Goal: Use online tool/utility: Utilize a website feature to perform a specific function

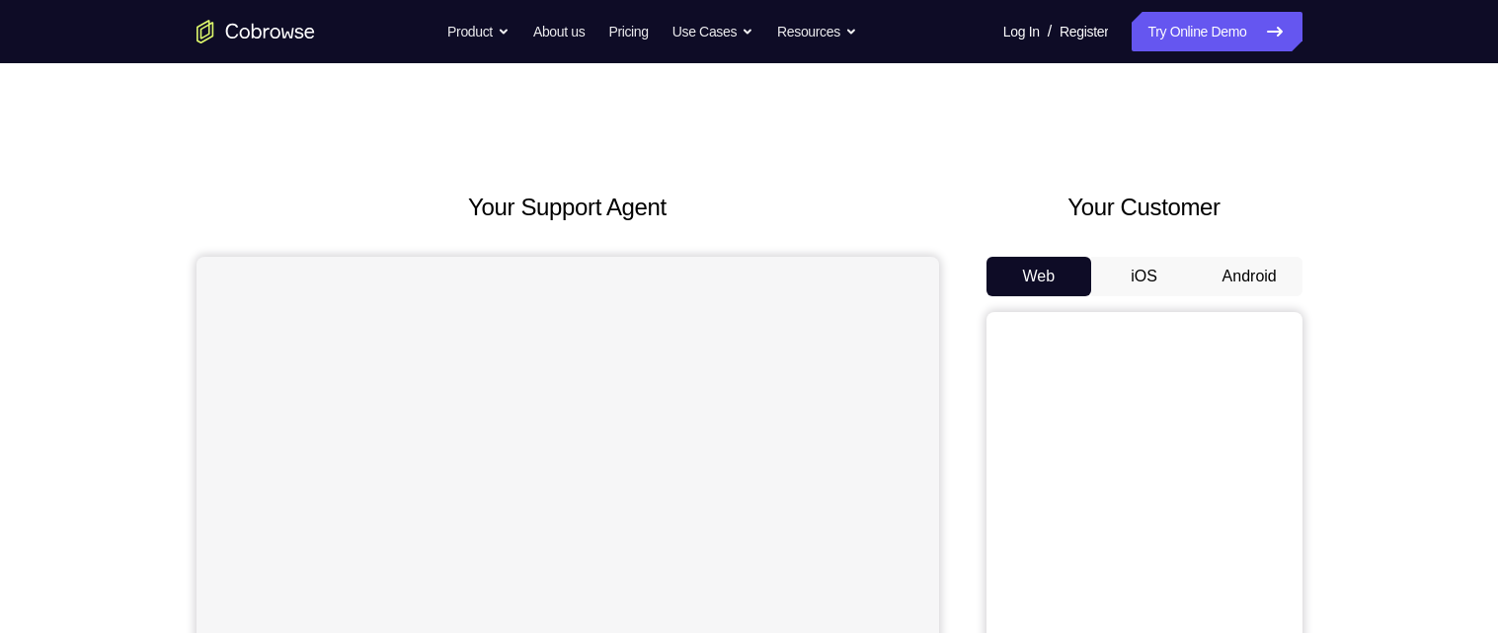
click at [1242, 280] on button "Android" at bounding box center [1250, 276] width 106 height 39
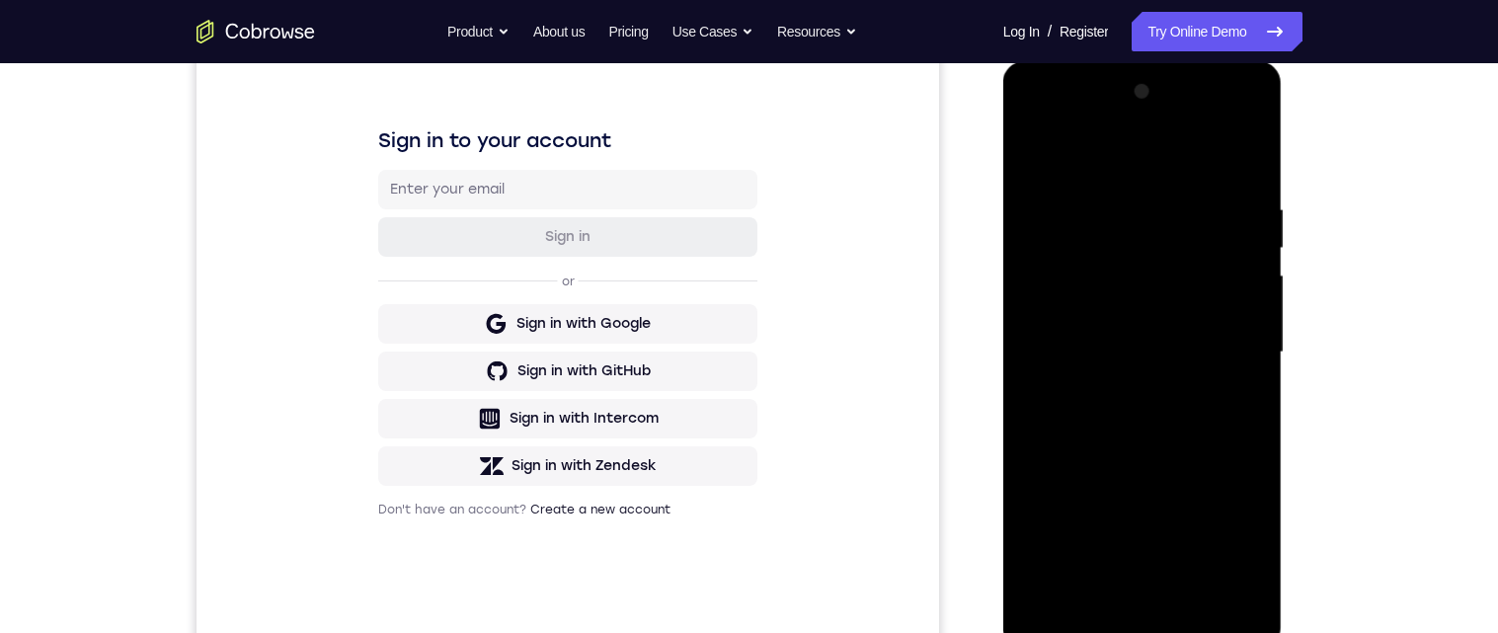
scroll to position [369, 0]
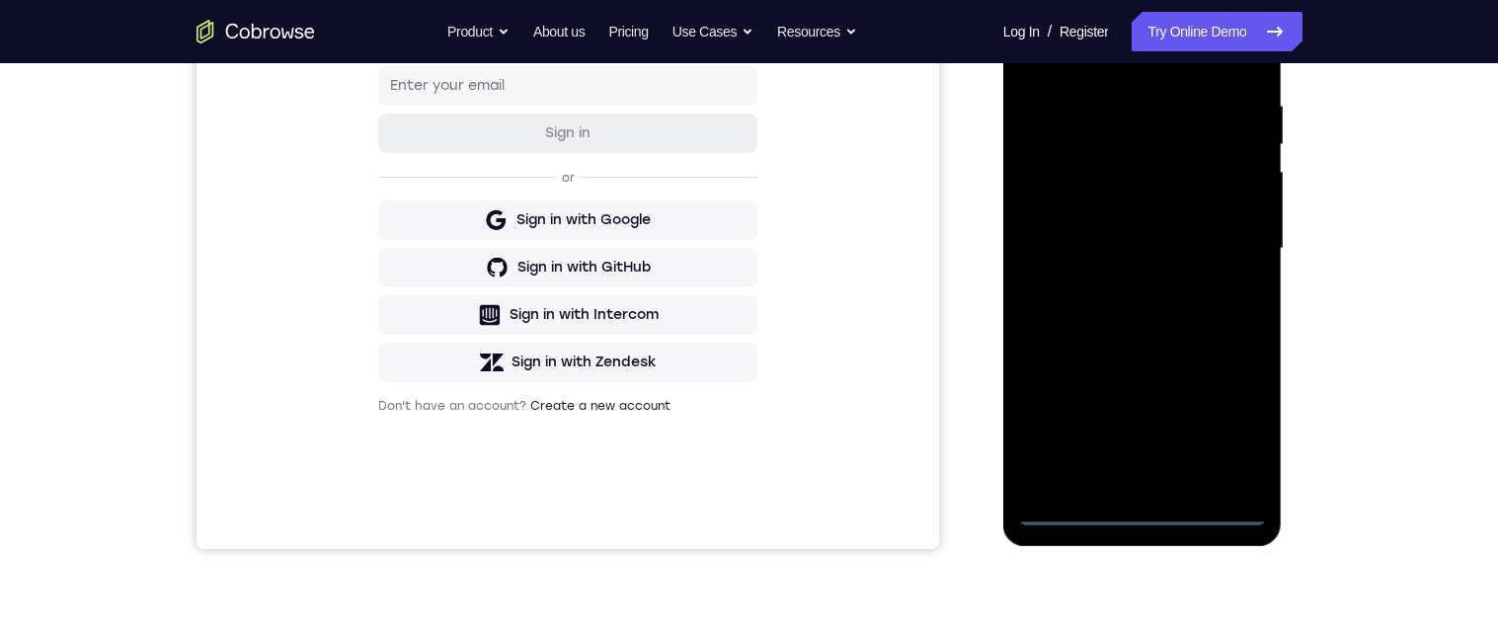
click at [1146, 516] on div at bounding box center [1142, 248] width 249 height 553
click at [1143, 520] on div at bounding box center [1142, 248] width 249 height 553
click at [1136, 522] on div at bounding box center [1142, 248] width 249 height 553
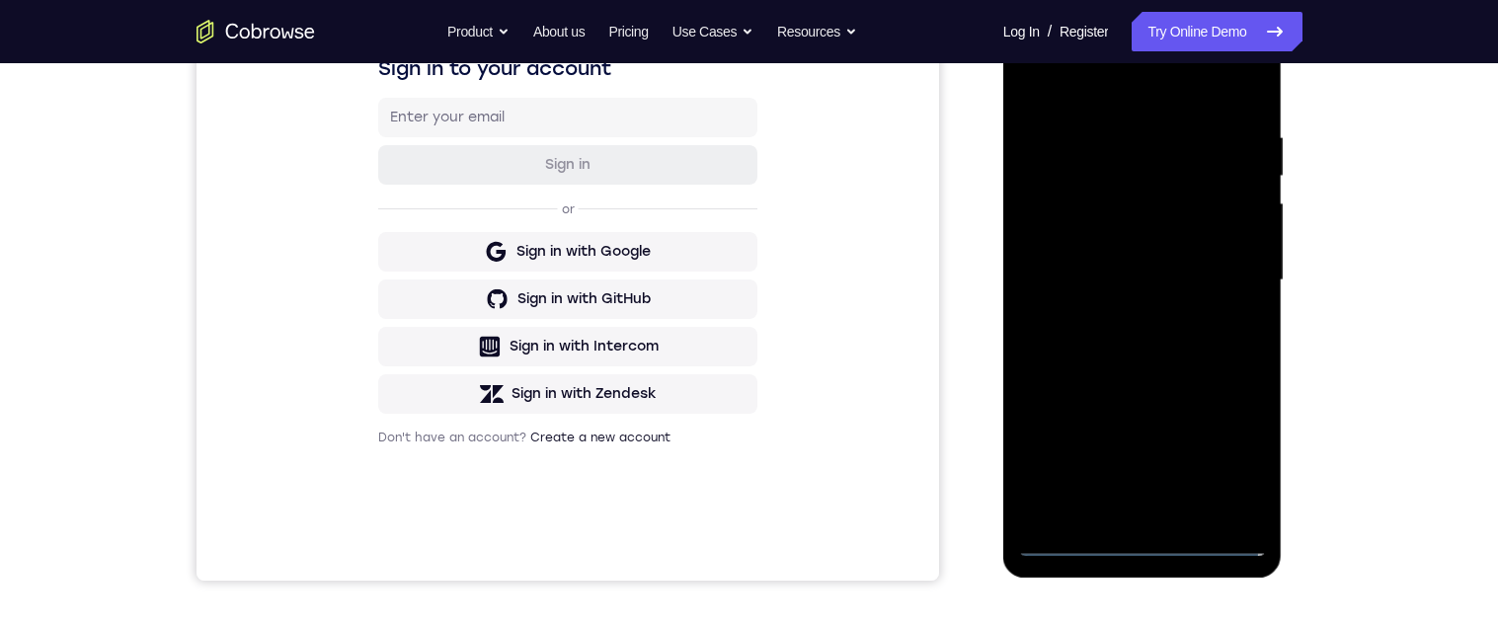
scroll to position [261, 0]
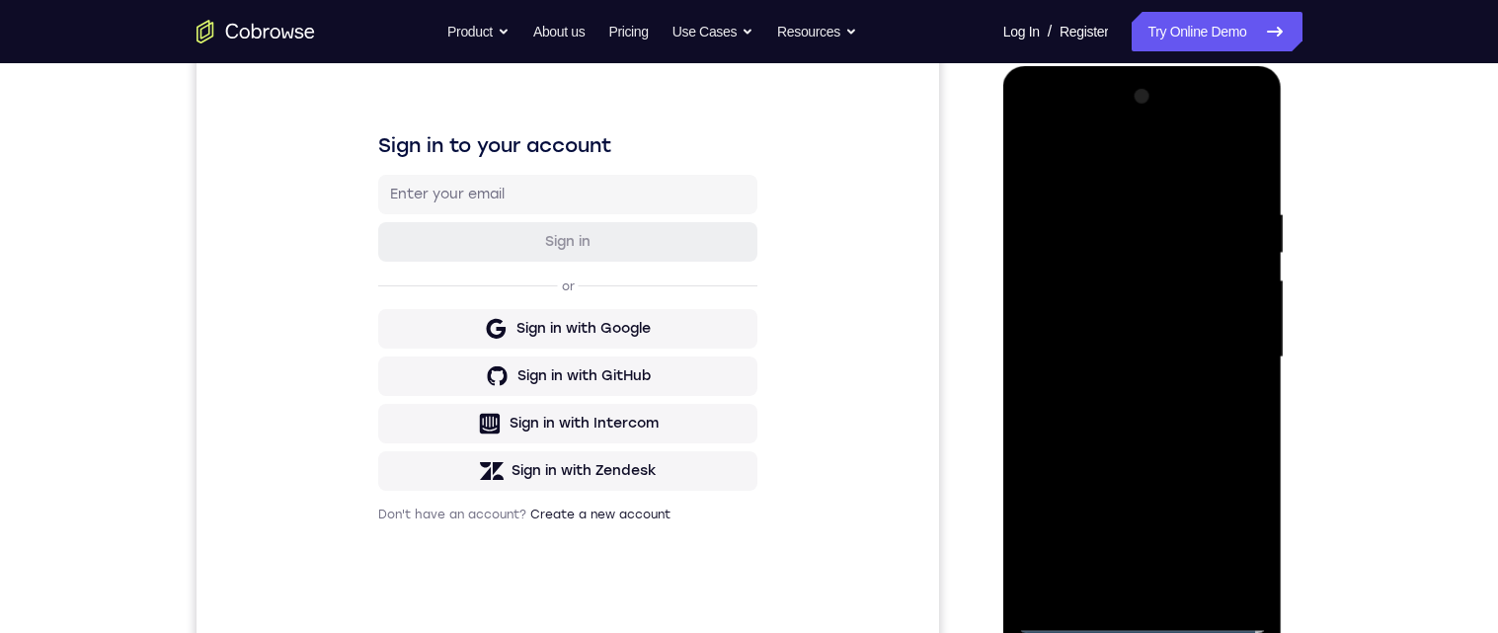
click at [1215, 527] on div at bounding box center [1142, 357] width 249 height 553
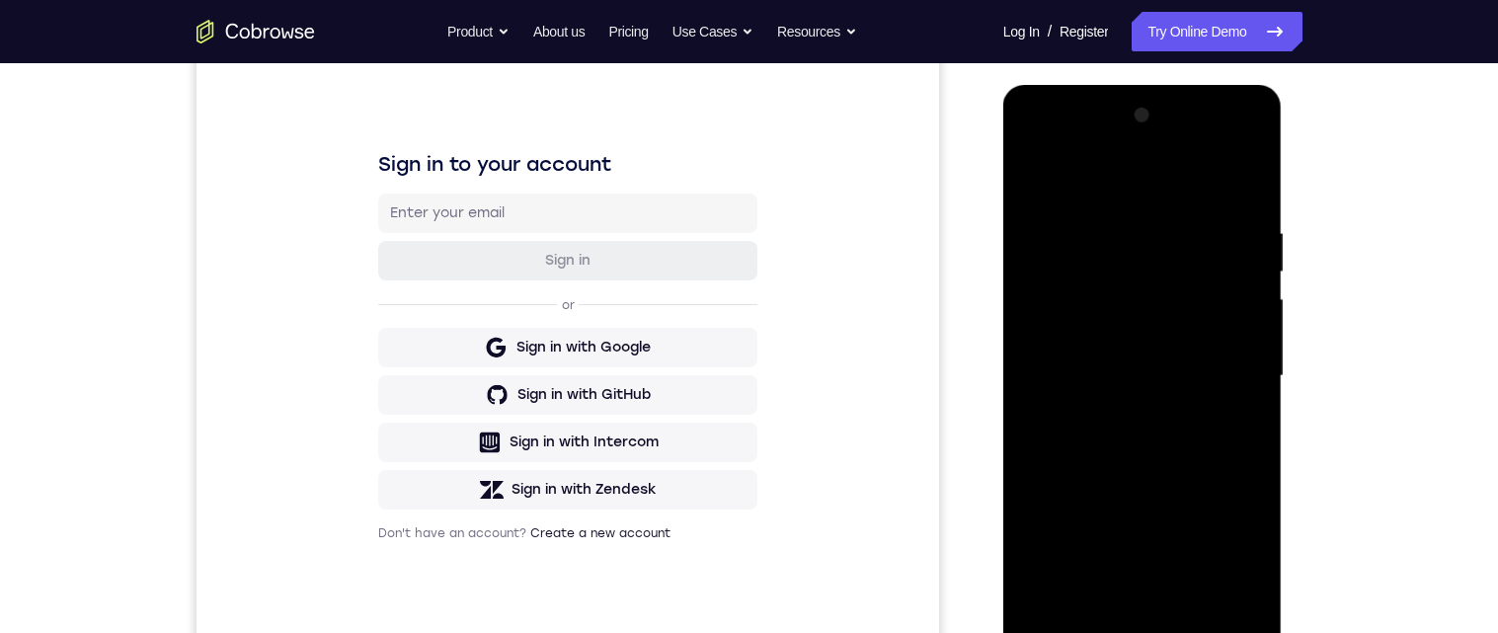
scroll to position [267, 0]
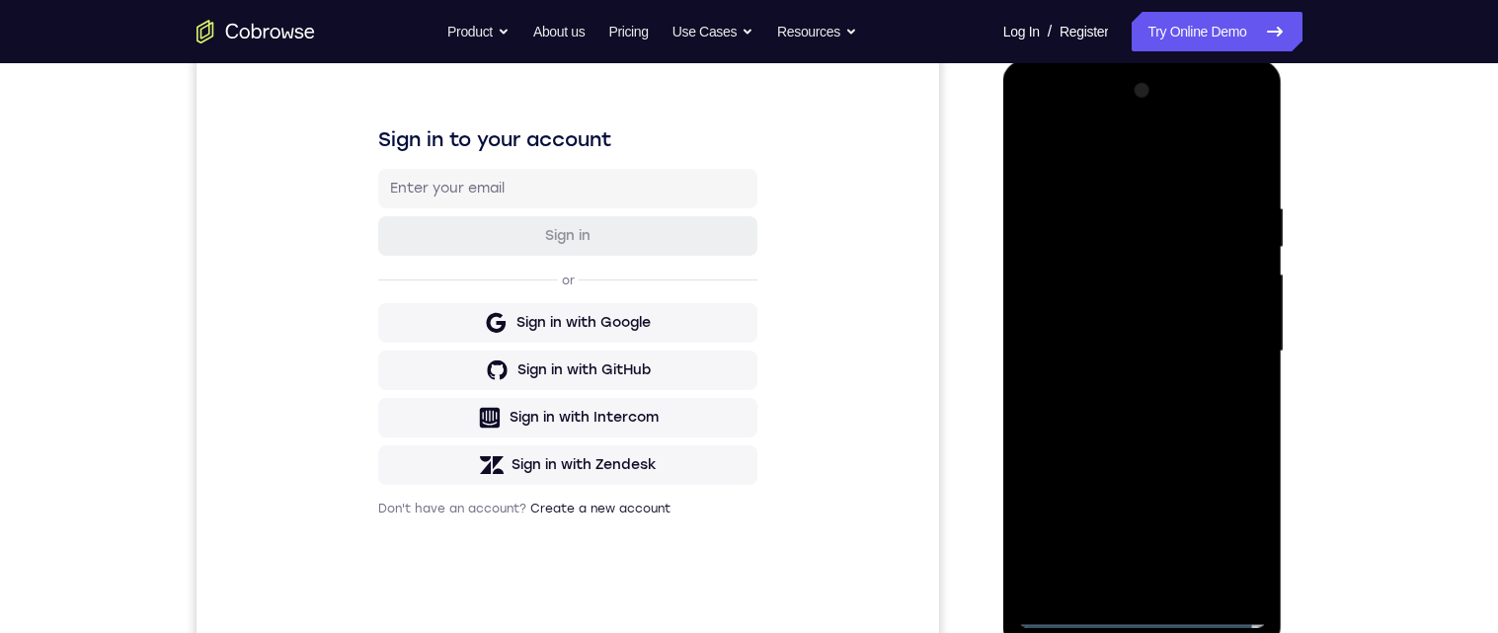
click at [1141, 155] on div at bounding box center [1142, 351] width 249 height 553
click at [1245, 353] on div at bounding box center [1142, 351] width 249 height 553
click at [1107, 397] on div at bounding box center [1142, 351] width 249 height 553
click at [1182, 342] on div at bounding box center [1142, 351] width 249 height 553
click at [1142, 302] on div at bounding box center [1142, 351] width 249 height 553
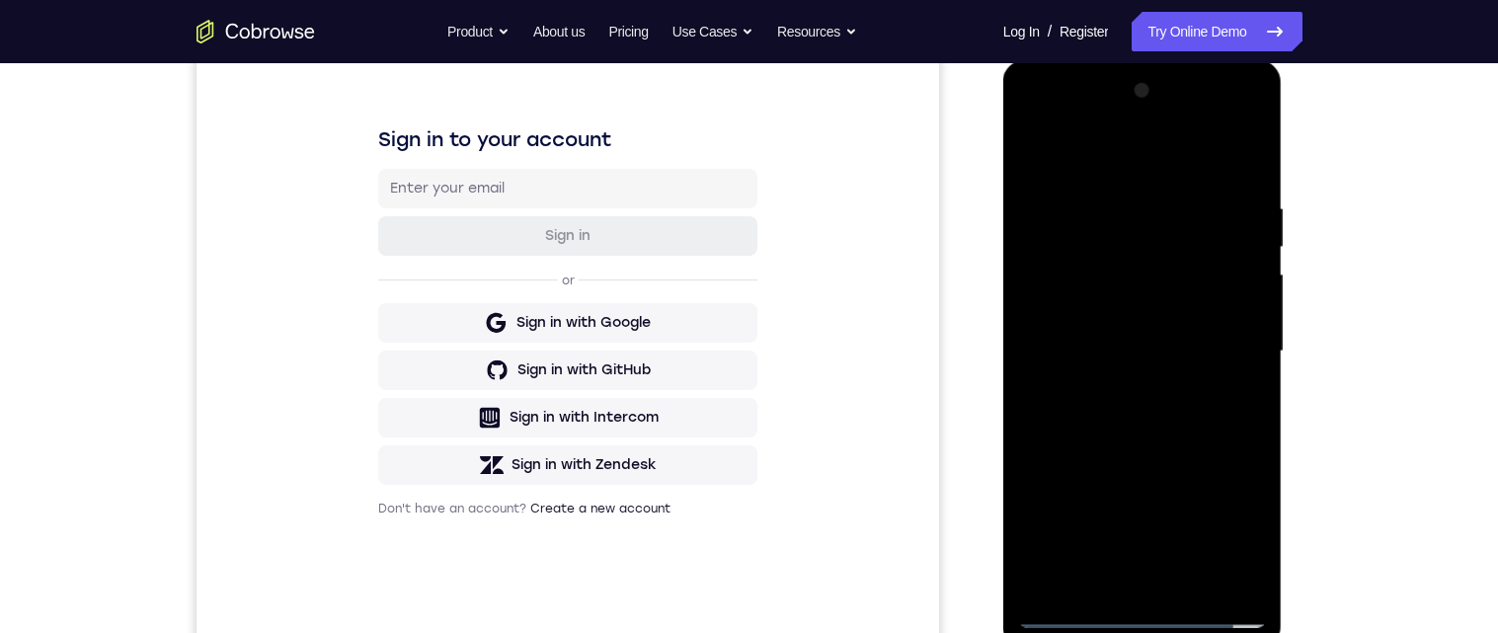
click at [1199, 357] on div at bounding box center [1142, 351] width 249 height 553
click at [1133, 429] on div at bounding box center [1142, 351] width 249 height 553
click at [1254, 189] on div at bounding box center [1142, 351] width 249 height 553
click at [1254, 194] on div at bounding box center [1142, 351] width 249 height 553
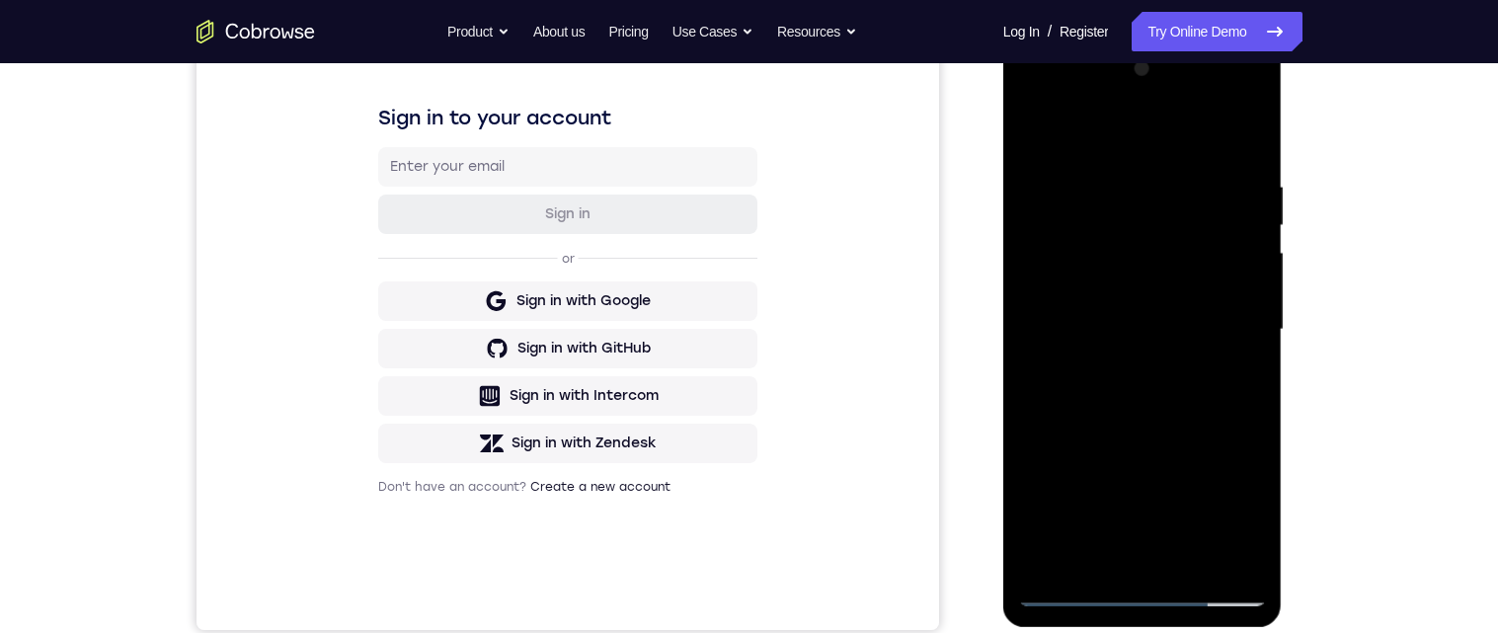
scroll to position [286, 0]
click at [1257, 393] on div at bounding box center [1142, 331] width 249 height 553
click at [1257, 394] on div at bounding box center [1142, 331] width 249 height 553
click at [1258, 401] on div at bounding box center [1142, 331] width 249 height 553
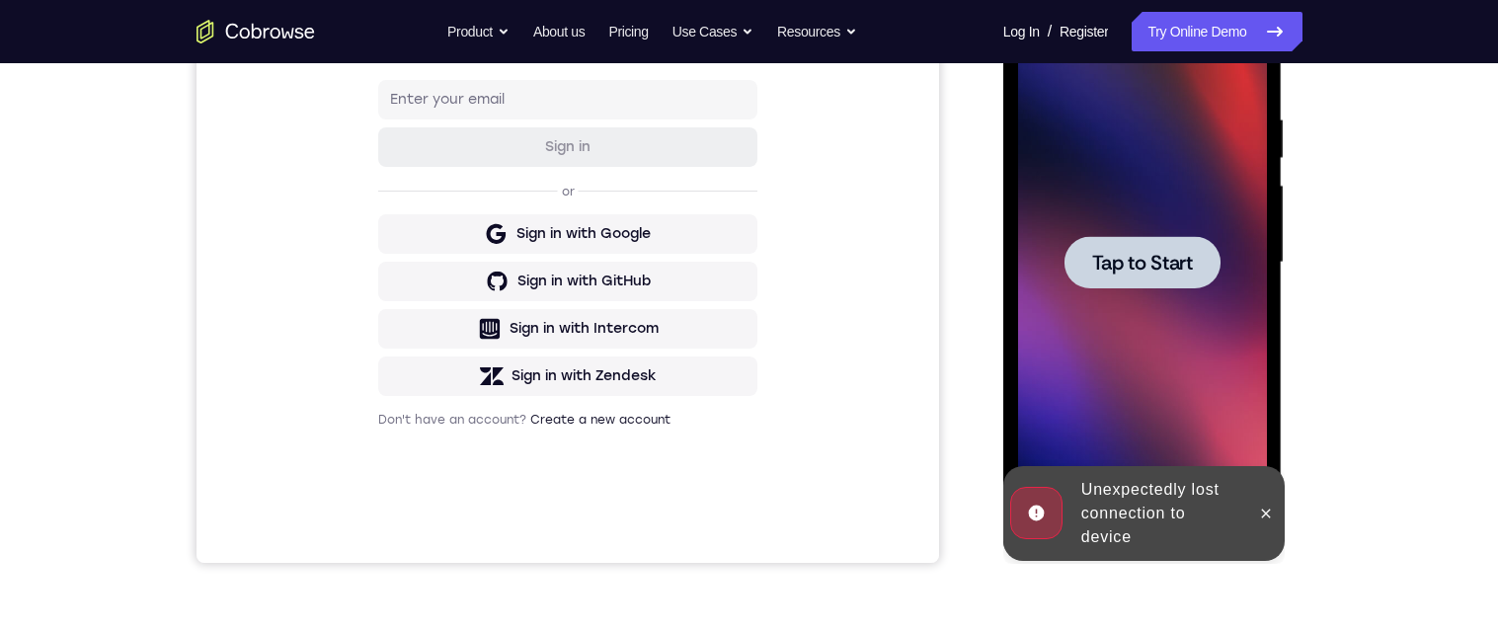
click at [1167, 269] on span "Tap to Start" at bounding box center [1142, 263] width 101 height 20
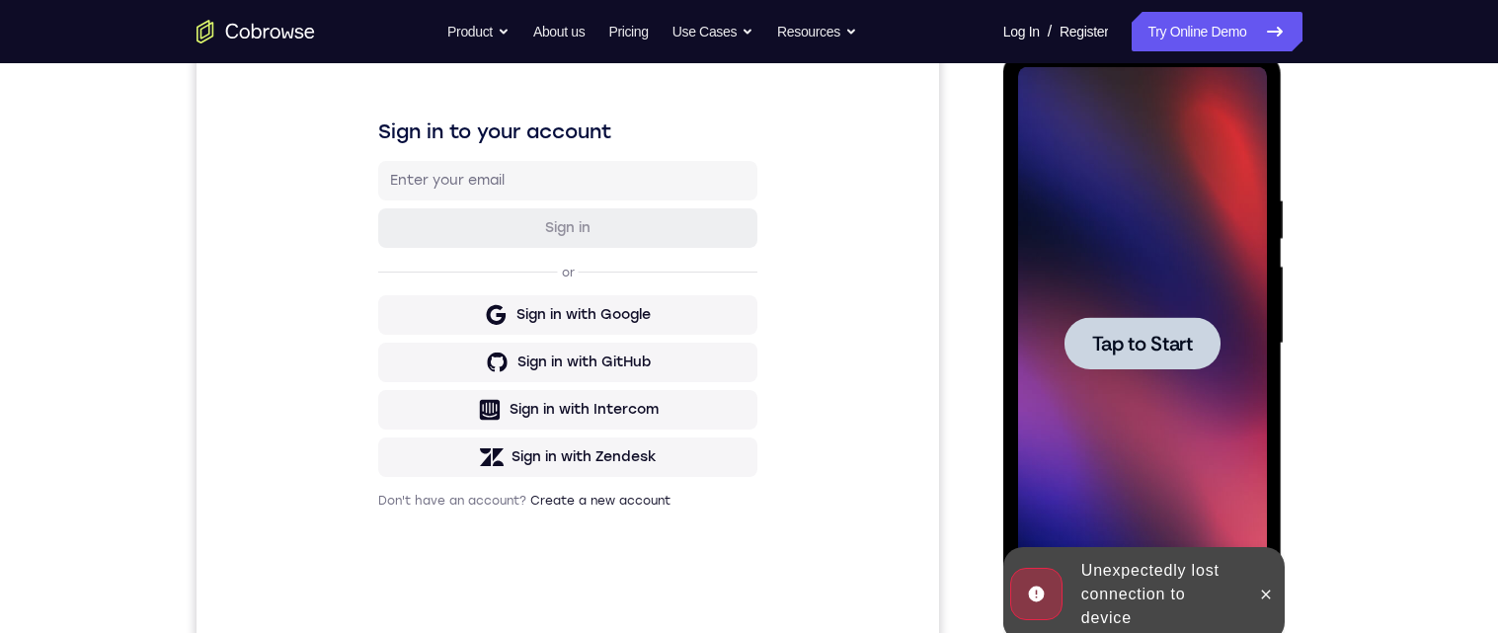
scroll to position [316, 0]
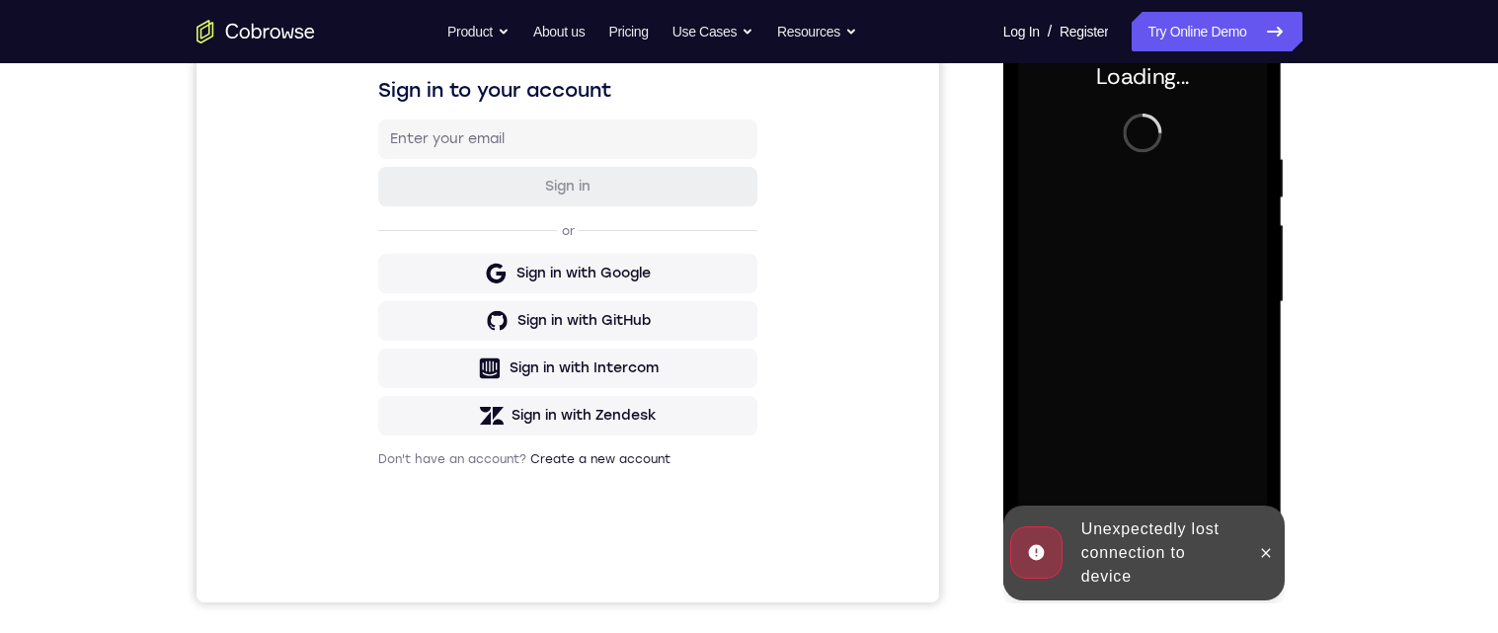
click at [1257, 567] on div at bounding box center [1266, 552] width 32 height 95
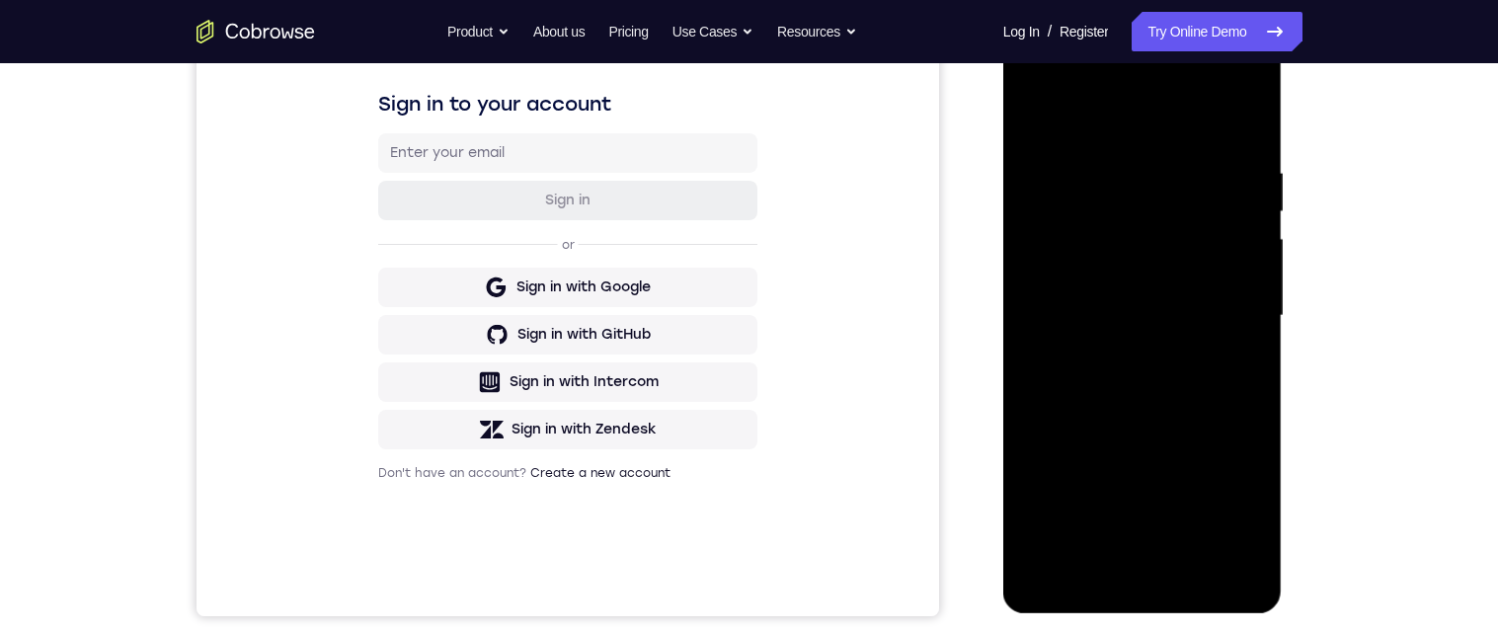
scroll to position [417, 0]
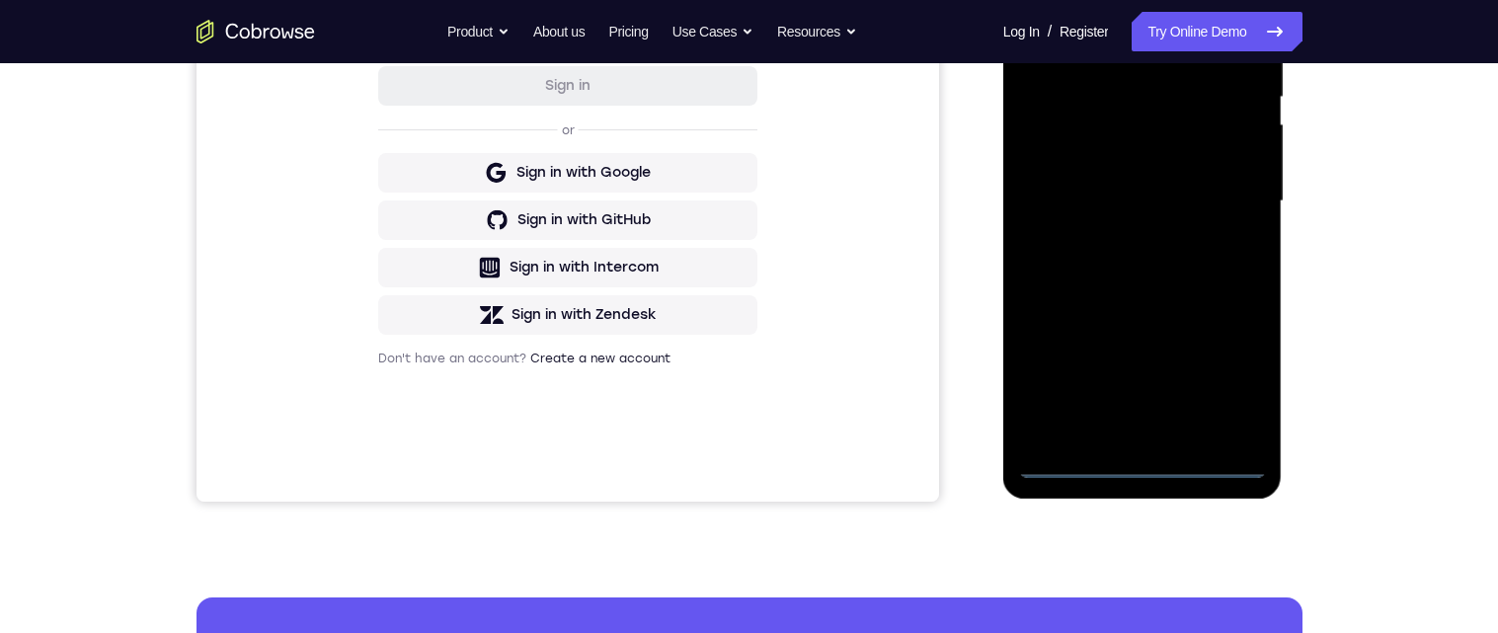
click at [1143, 473] on div at bounding box center [1142, 201] width 249 height 553
click at [1236, 388] on div at bounding box center [1142, 201] width 249 height 553
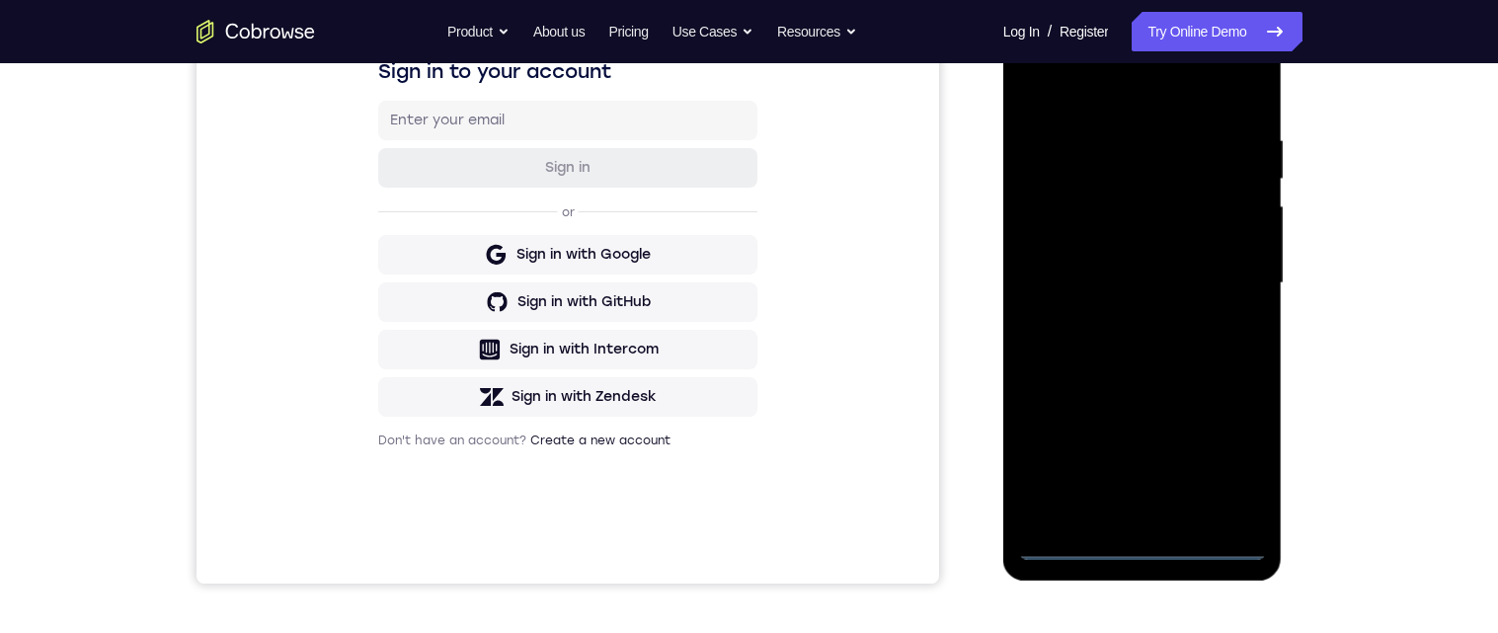
scroll to position [261, 0]
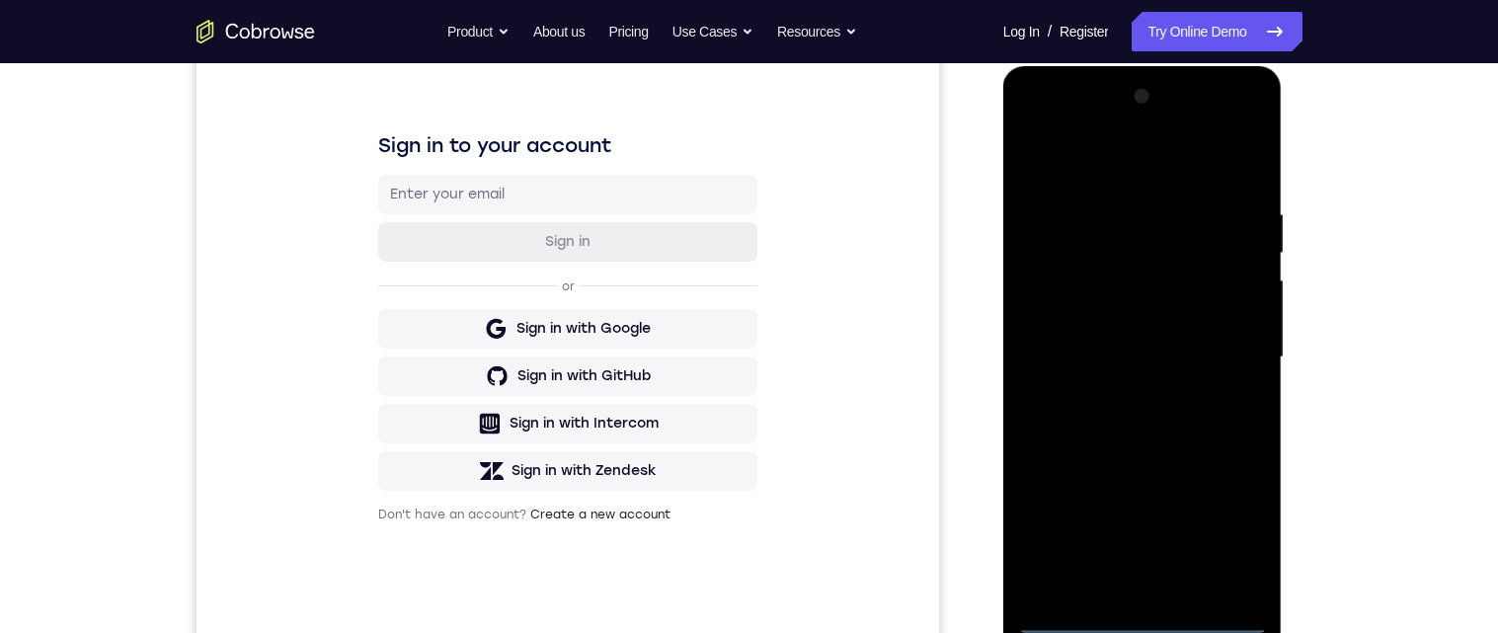
click at [1106, 182] on div at bounding box center [1142, 357] width 249 height 553
click at [1216, 377] on div at bounding box center [1142, 359] width 249 height 553
click at [1220, 365] on div at bounding box center [1142, 359] width 249 height 553
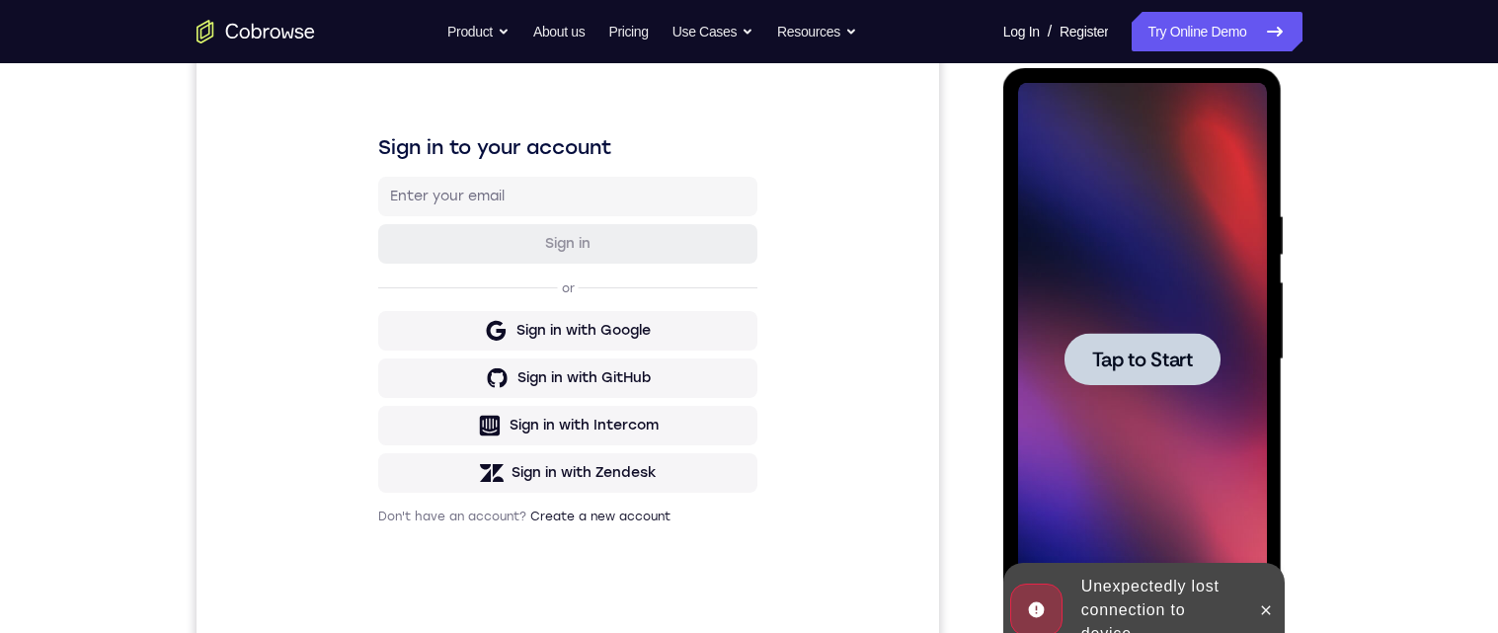
scroll to position [385, 0]
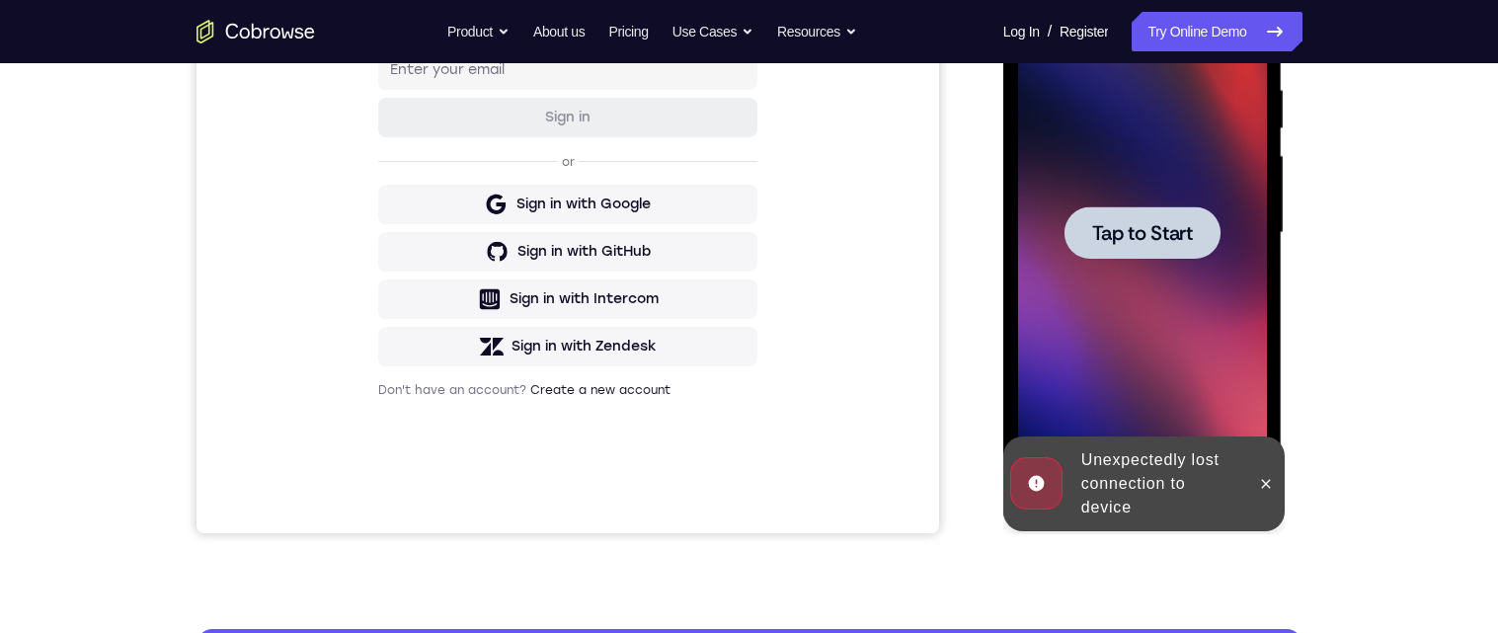
click at [1176, 237] on span "Tap to Start" at bounding box center [1142, 233] width 101 height 20
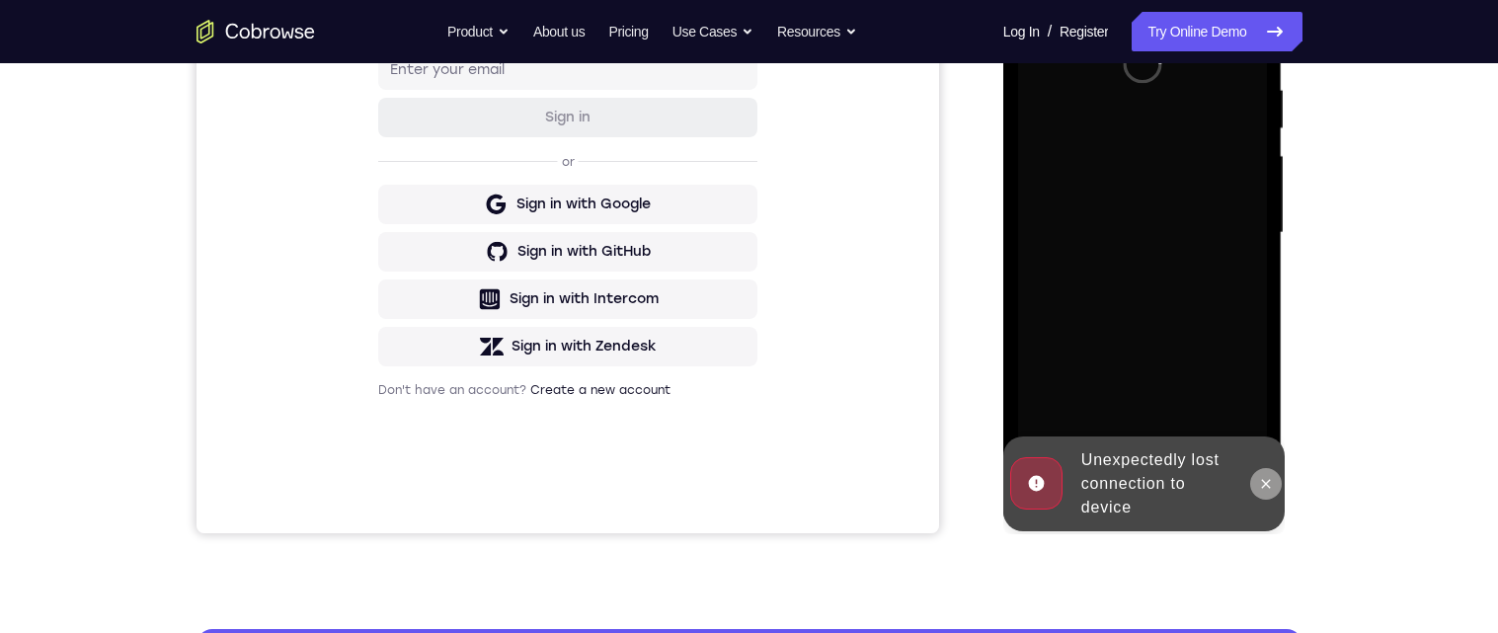
click at [1253, 489] on button at bounding box center [1266, 484] width 32 height 32
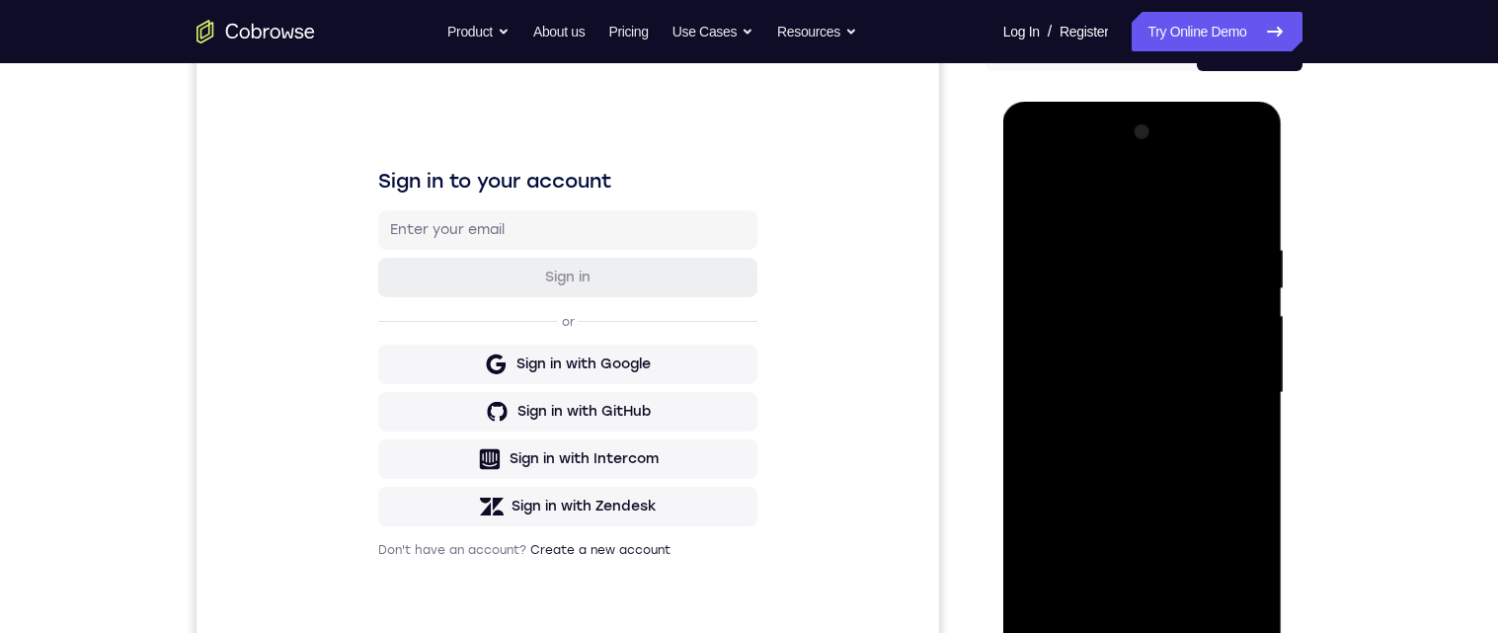
scroll to position [329, 0]
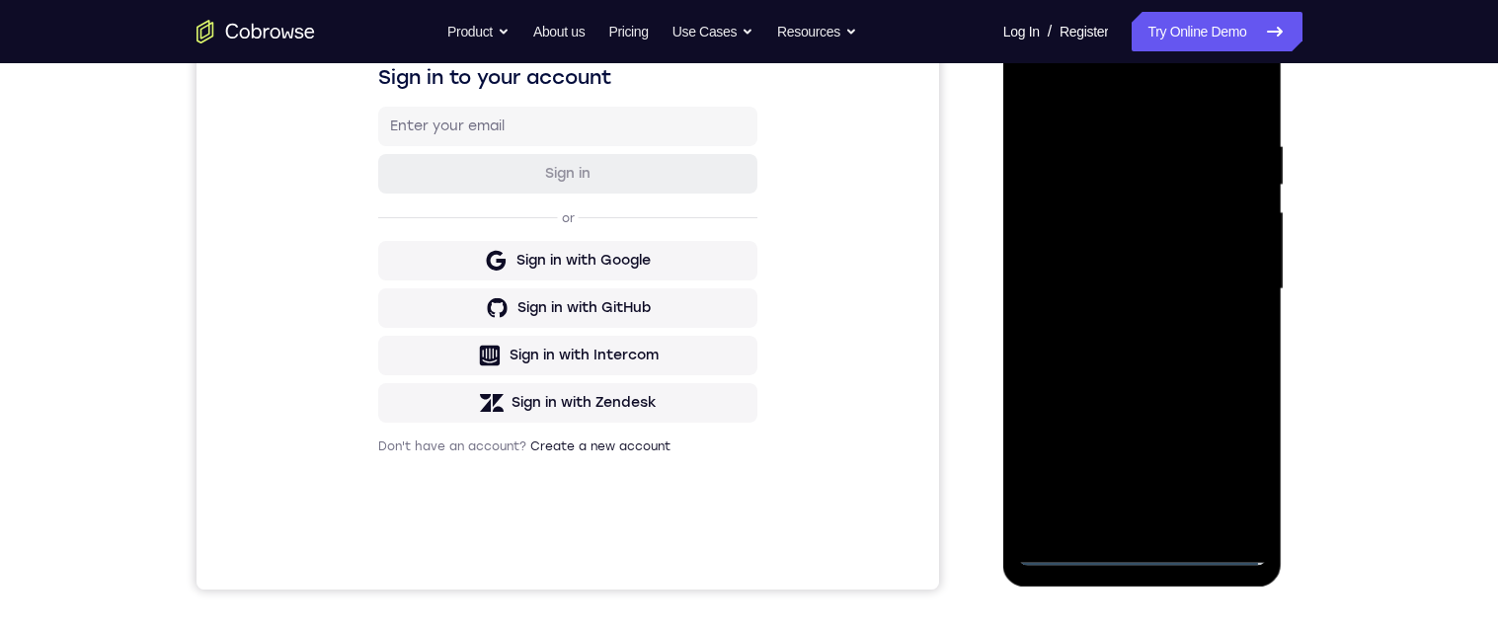
click at [1141, 561] on div at bounding box center [1142, 289] width 249 height 553
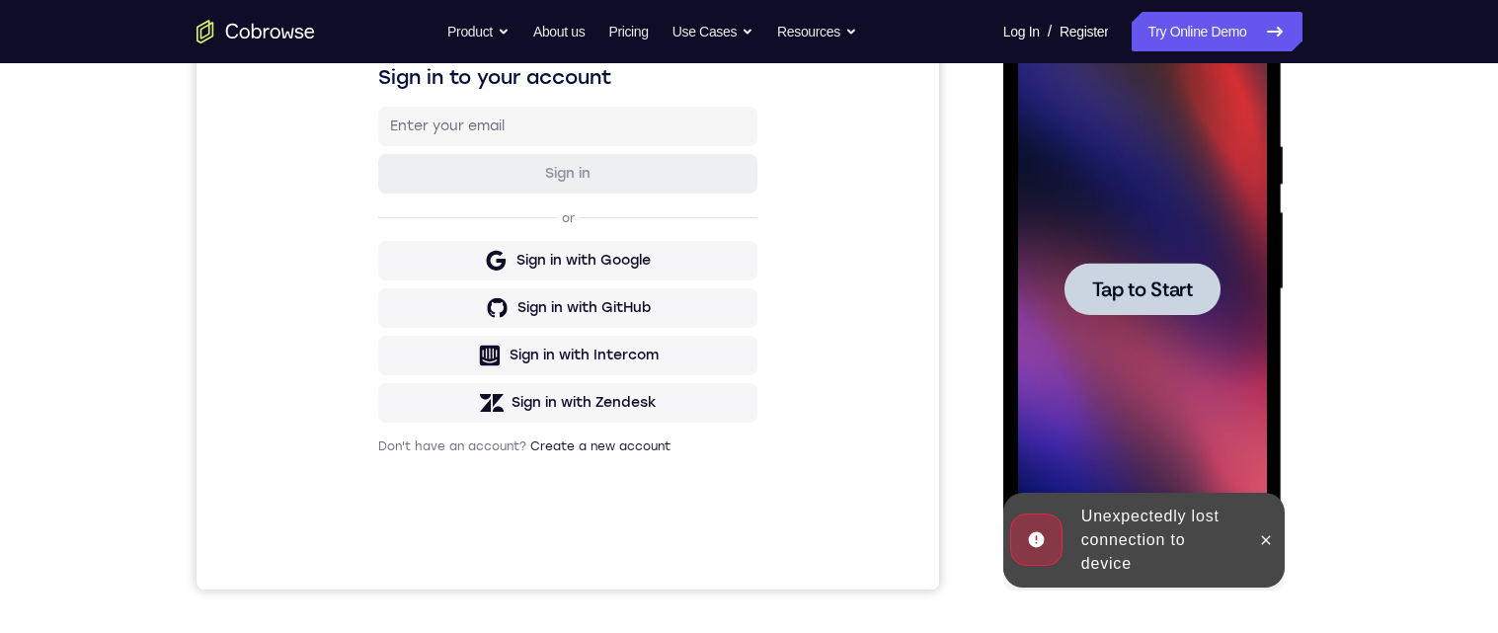
click at [1178, 288] on span "Tap to Start" at bounding box center [1142, 289] width 101 height 20
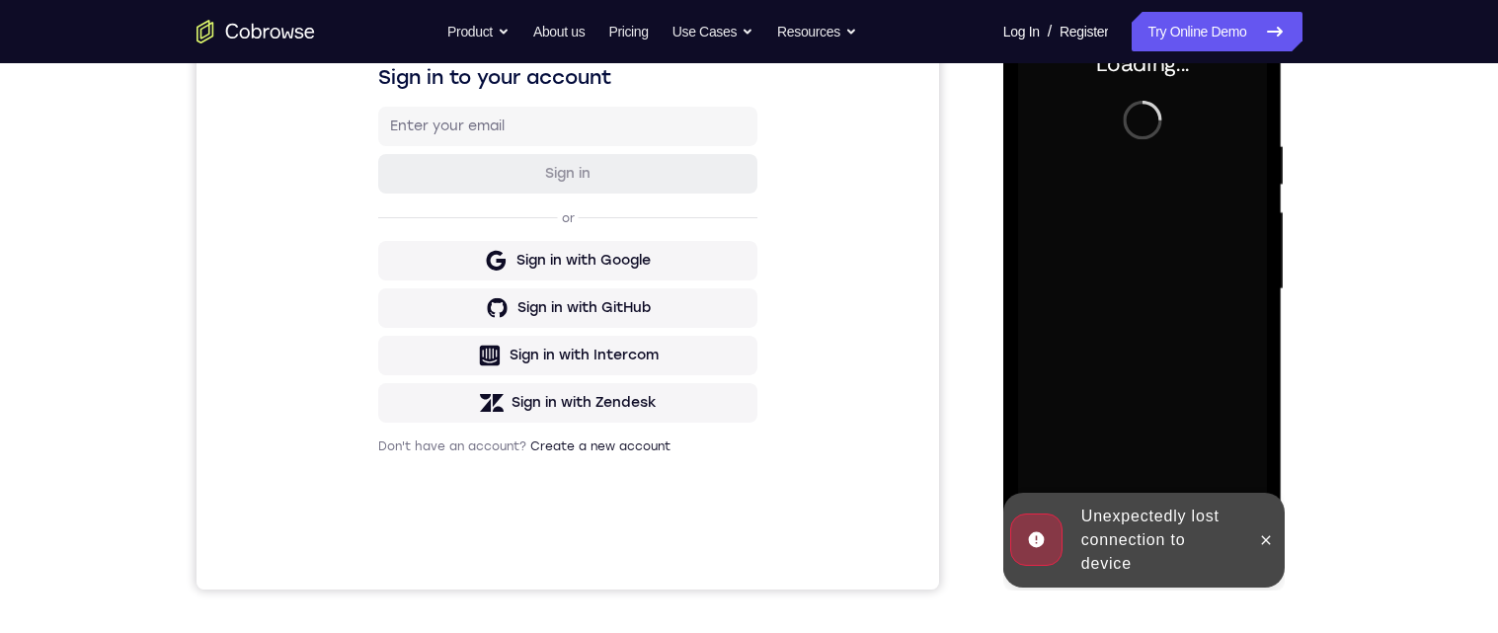
click at [1227, 555] on div "Unexpectedly lost connection to device" at bounding box center [1159, 540] width 173 height 87
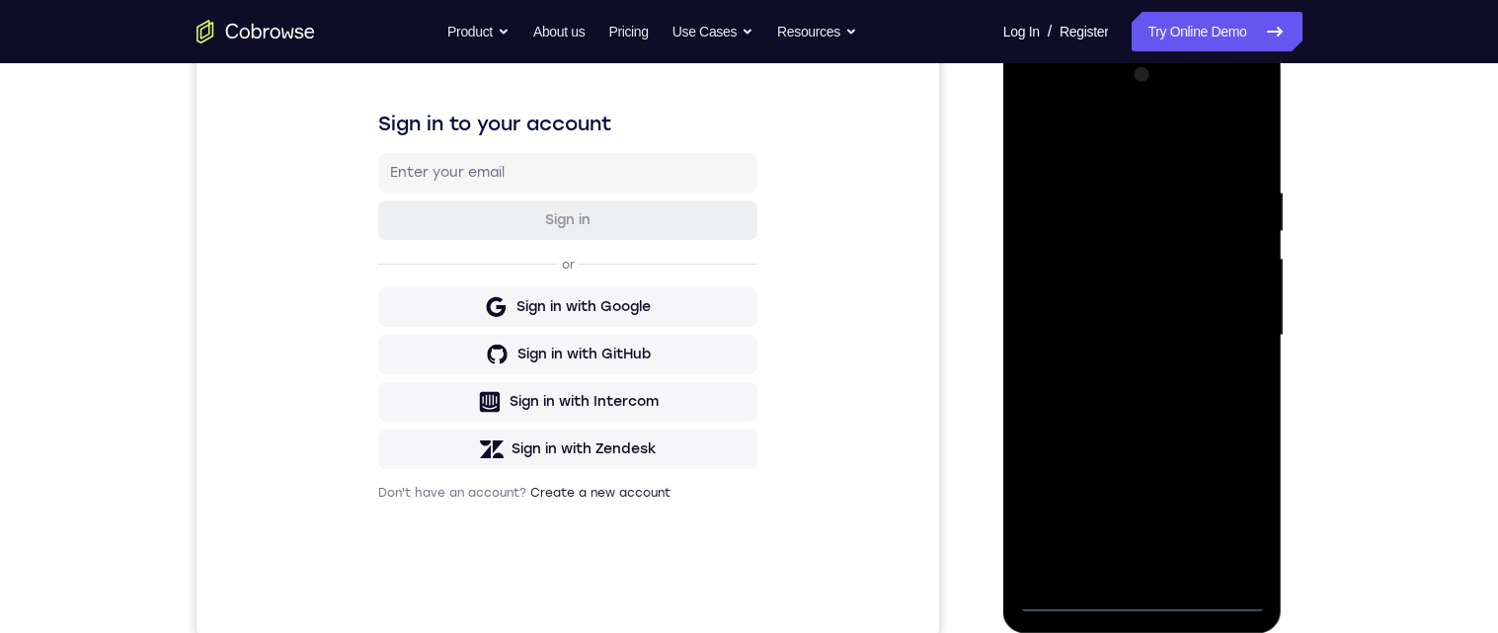
scroll to position [372, 0]
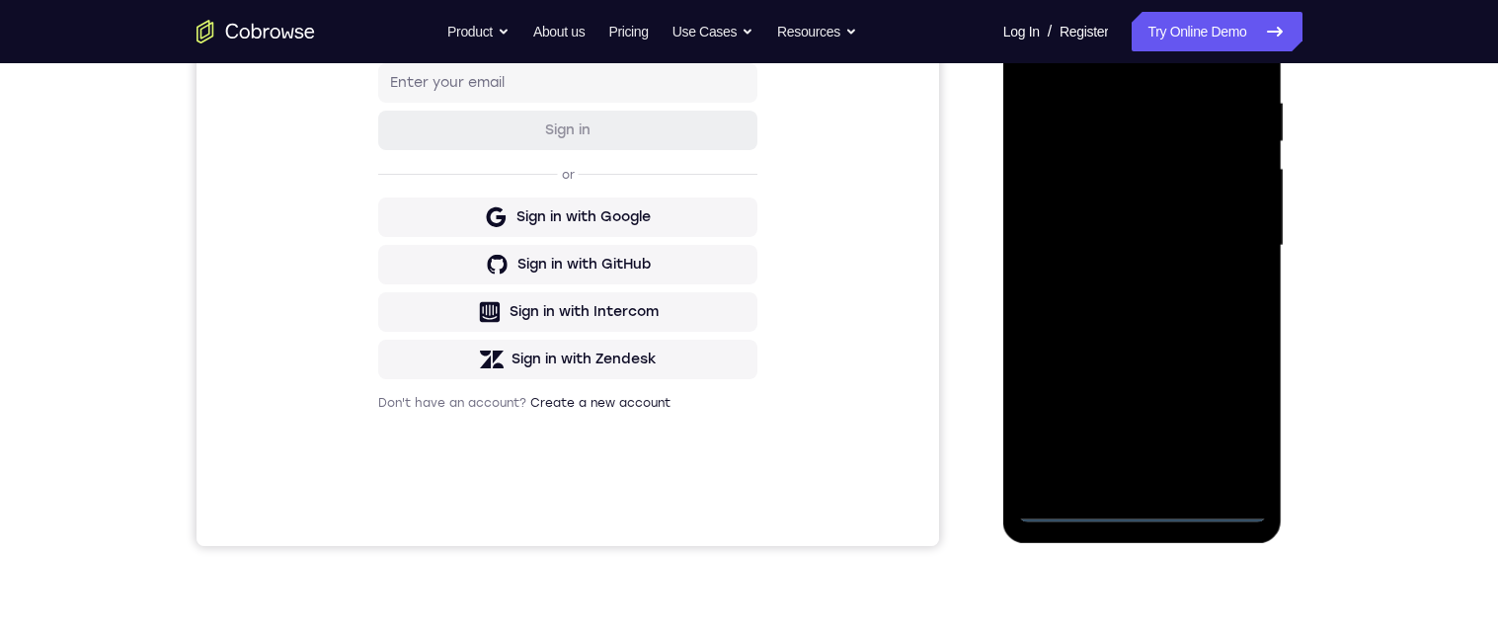
click at [1141, 510] on div at bounding box center [1142, 245] width 249 height 553
click at [1236, 431] on div at bounding box center [1142, 245] width 249 height 553
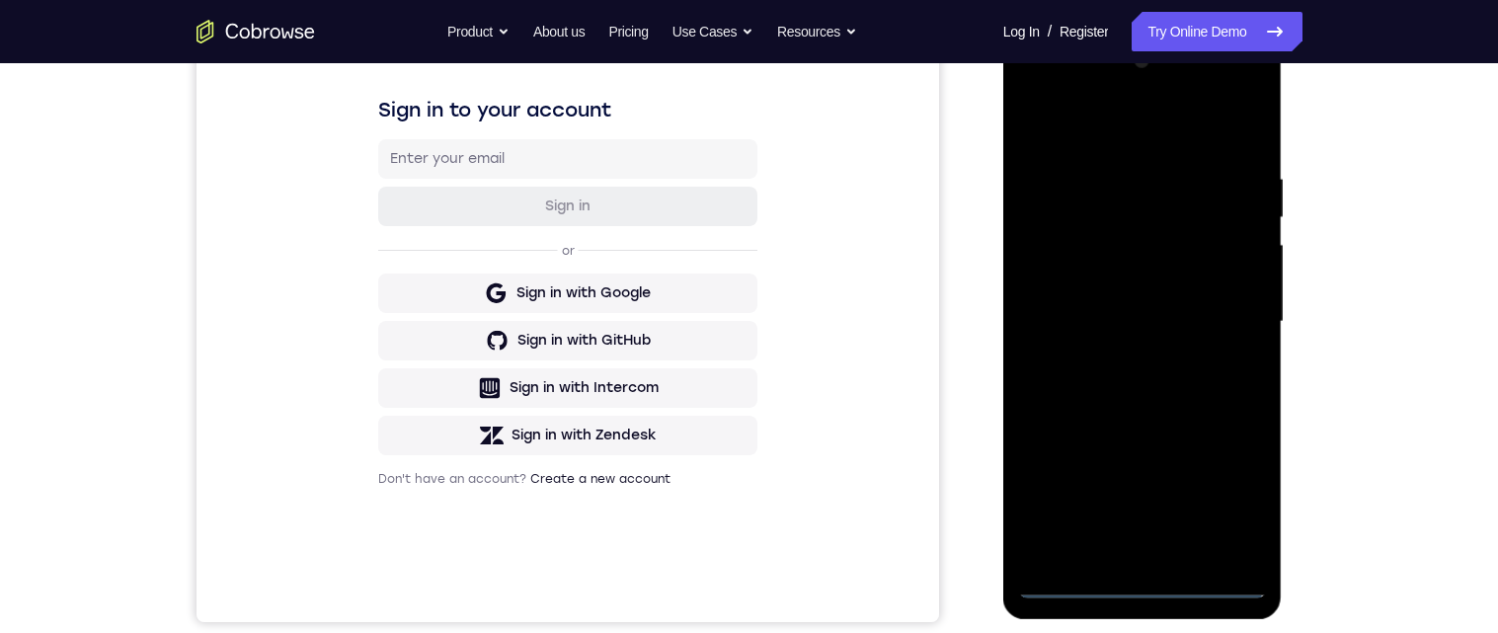
click at [1202, 133] on div at bounding box center [1142, 321] width 249 height 553
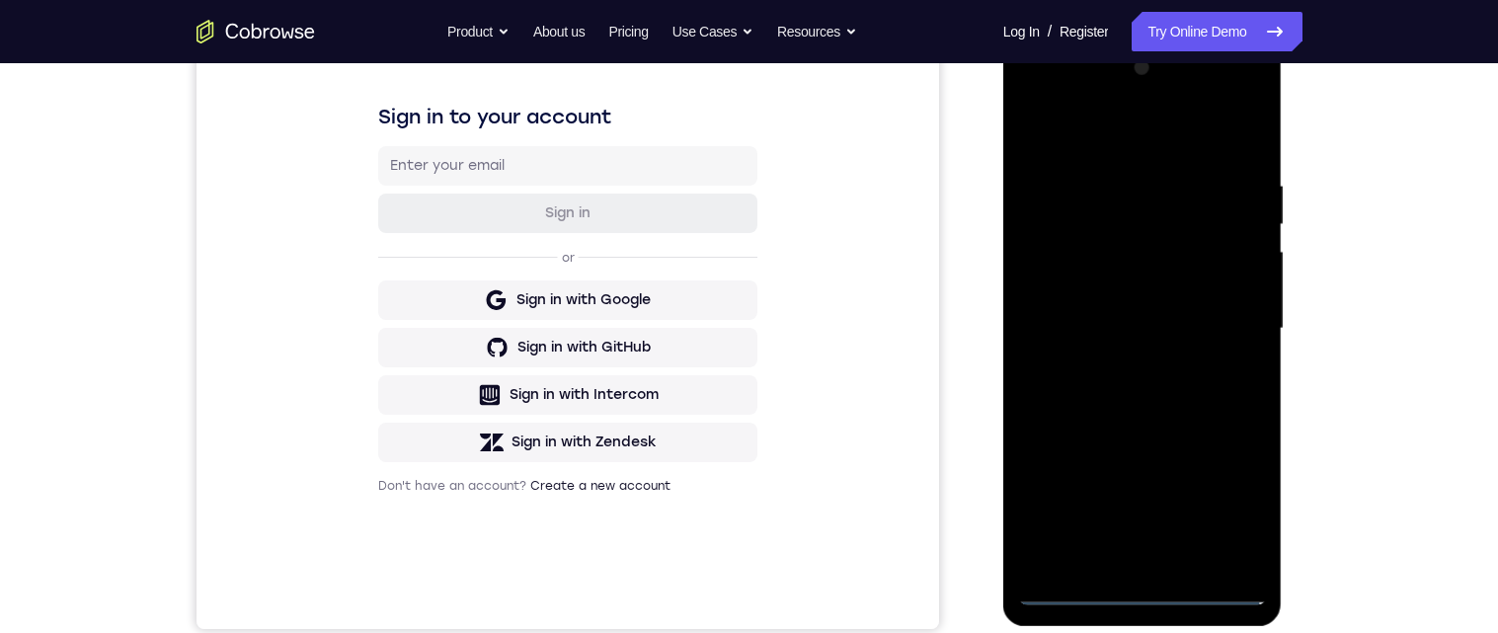
click at [1226, 318] on div at bounding box center [1142, 328] width 249 height 553
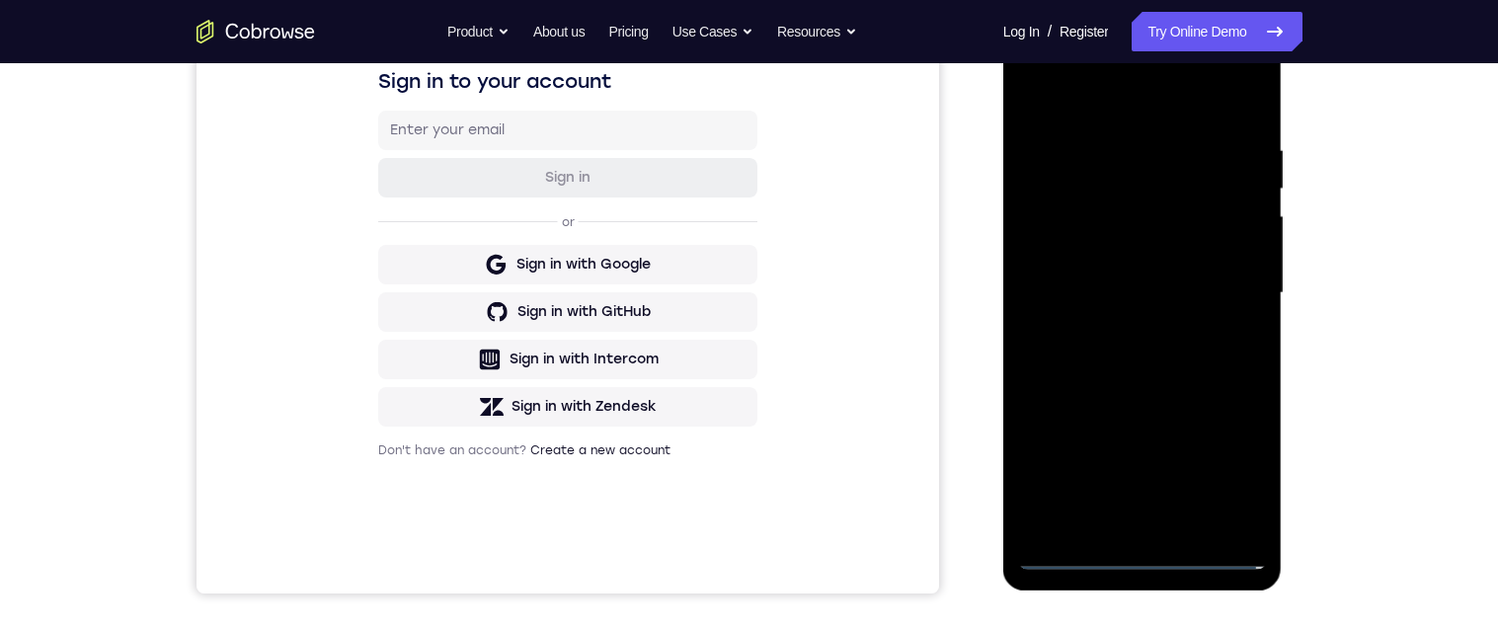
click at [1131, 524] on div at bounding box center [1142, 293] width 249 height 553
click at [1178, 275] on div at bounding box center [1142, 293] width 249 height 553
click at [1201, 248] on div at bounding box center [1142, 293] width 249 height 553
click at [1252, 258] on div at bounding box center [1142, 293] width 249 height 553
click at [1255, 260] on div at bounding box center [1142, 293] width 249 height 553
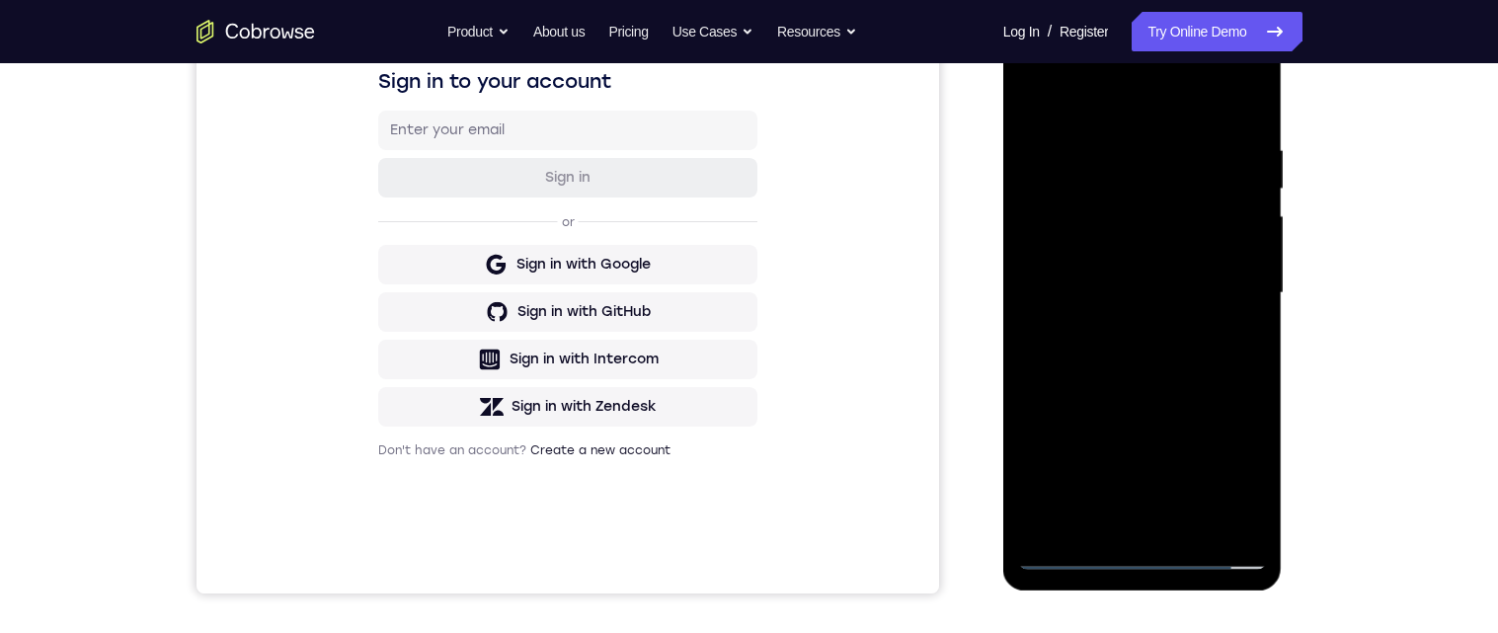
click at [1230, 301] on div at bounding box center [1142, 293] width 249 height 553
click at [1143, 363] on div at bounding box center [1142, 293] width 249 height 553
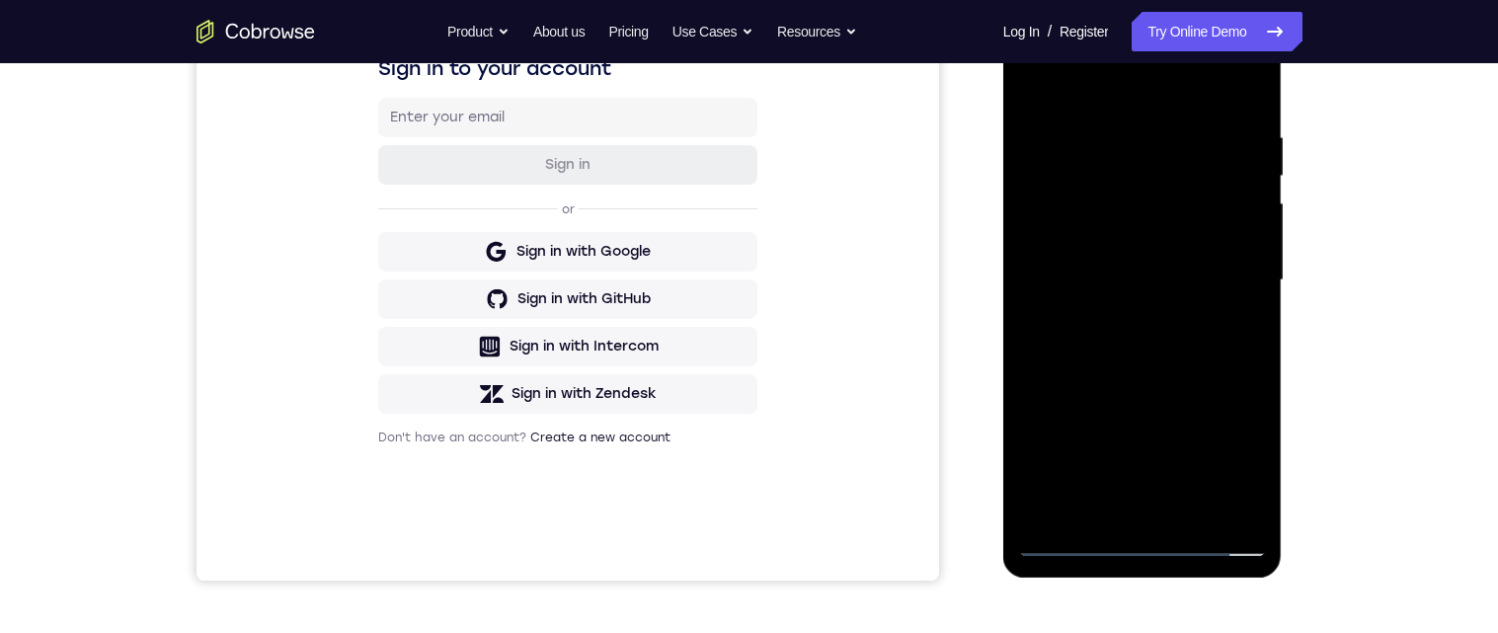
scroll to position [326, 0]
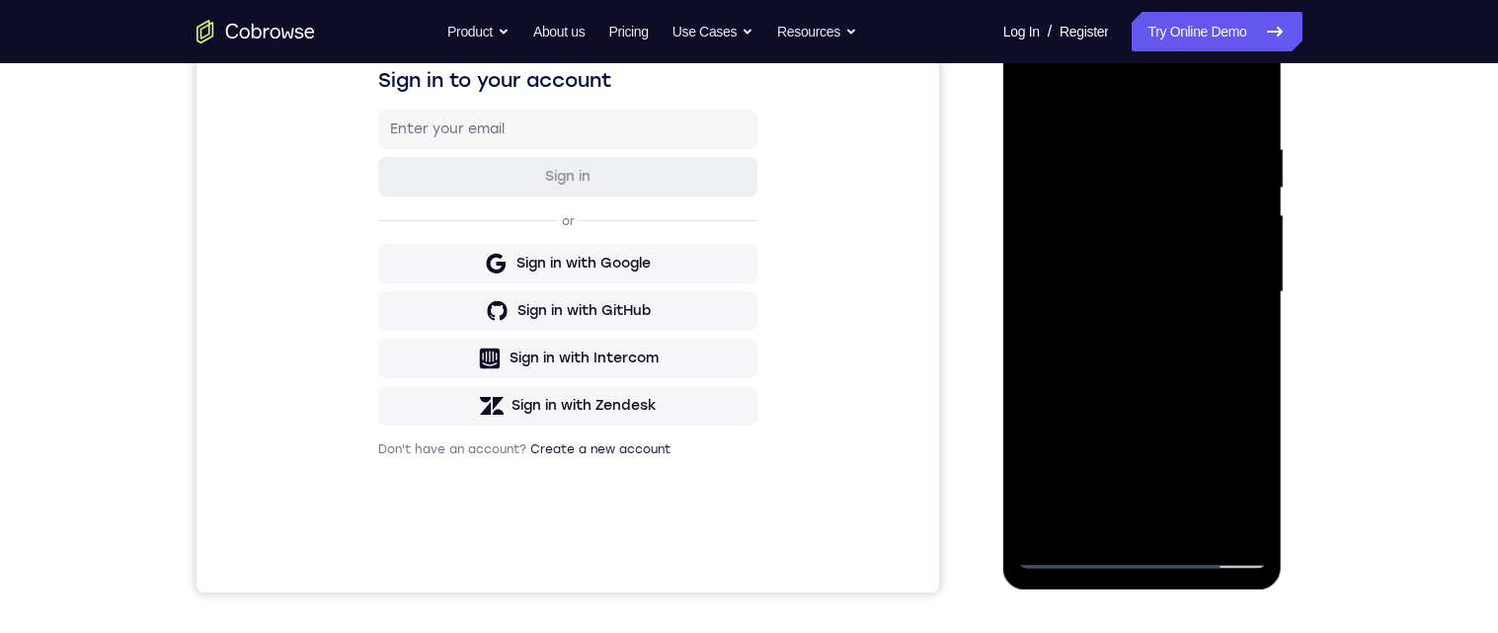
click at [1256, 119] on div at bounding box center [1142, 292] width 249 height 553
click at [1115, 136] on div at bounding box center [1142, 292] width 249 height 553
click at [1252, 261] on div at bounding box center [1142, 292] width 249 height 553
click at [1250, 255] on div at bounding box center [1142, 292] width 249 height 553
click at [1254, 252] on div at bounding box center [1142, 292] width 249 height 553
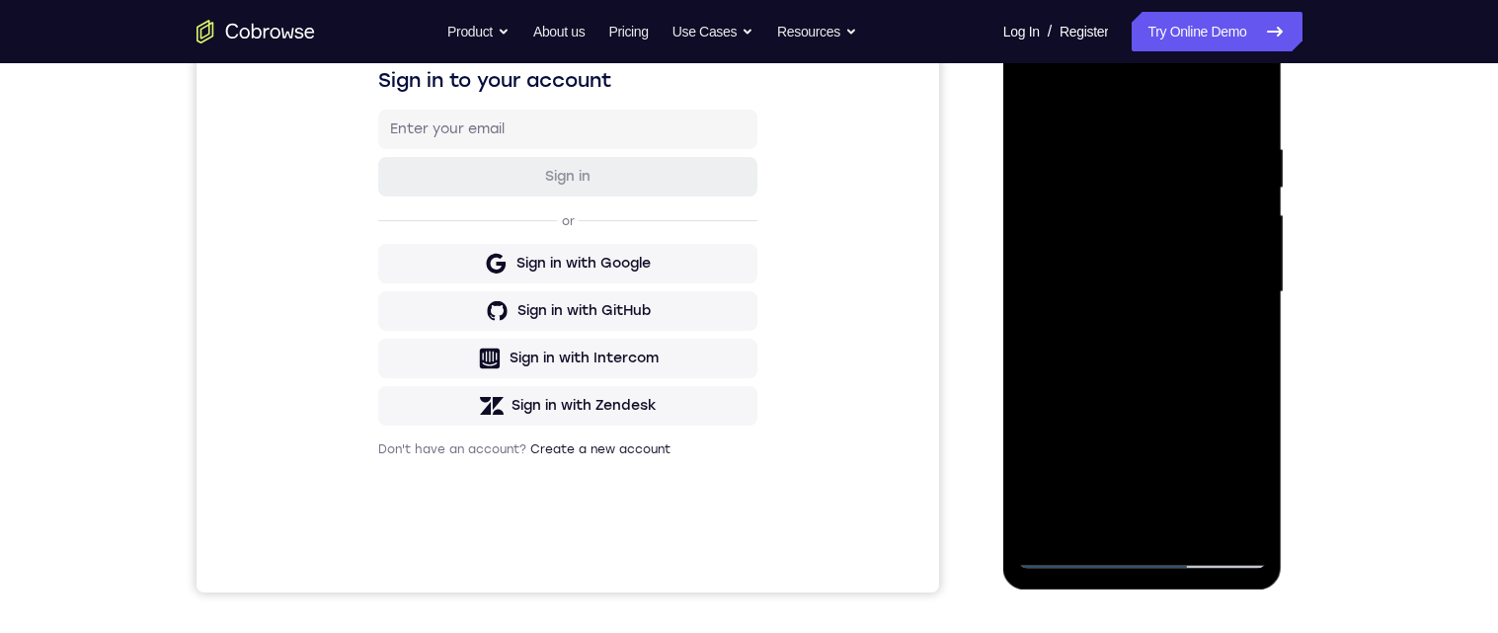
click at [1247, 334] on div at bounding box center [1142, 292] width 249 height 553
click at [1256, 321] on div at bounding box center [1142, 292] width 249 height 553
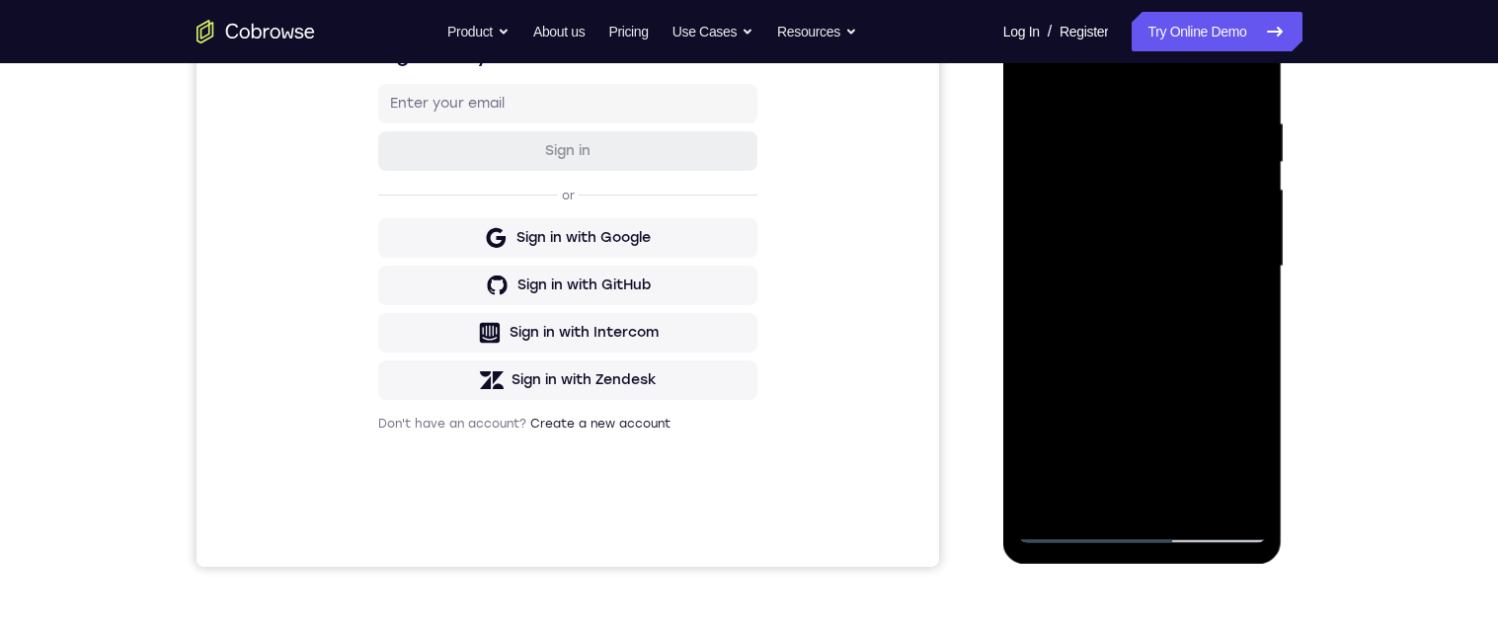
click at [1115, 492] on div at bounding box center [1142, 266] width 249 height 553
click at [1246, 294] on div at bounding box center [1142, 266] width 249 height 553
click at [1181, 497] on div at bounding box center [1142, 266] width 249 height 553
click at [1071, 534] on div at bounding box center [1142, 266] width 249 height 553
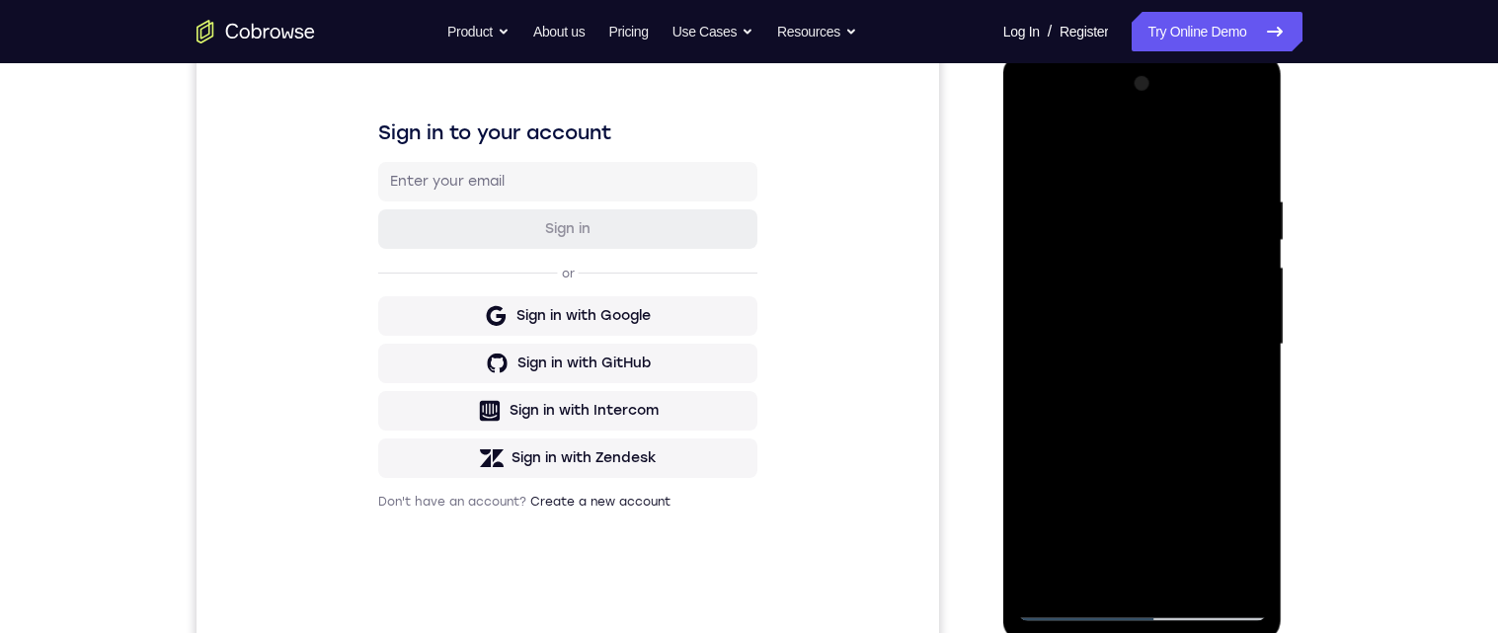
scroll to position [265, 0]
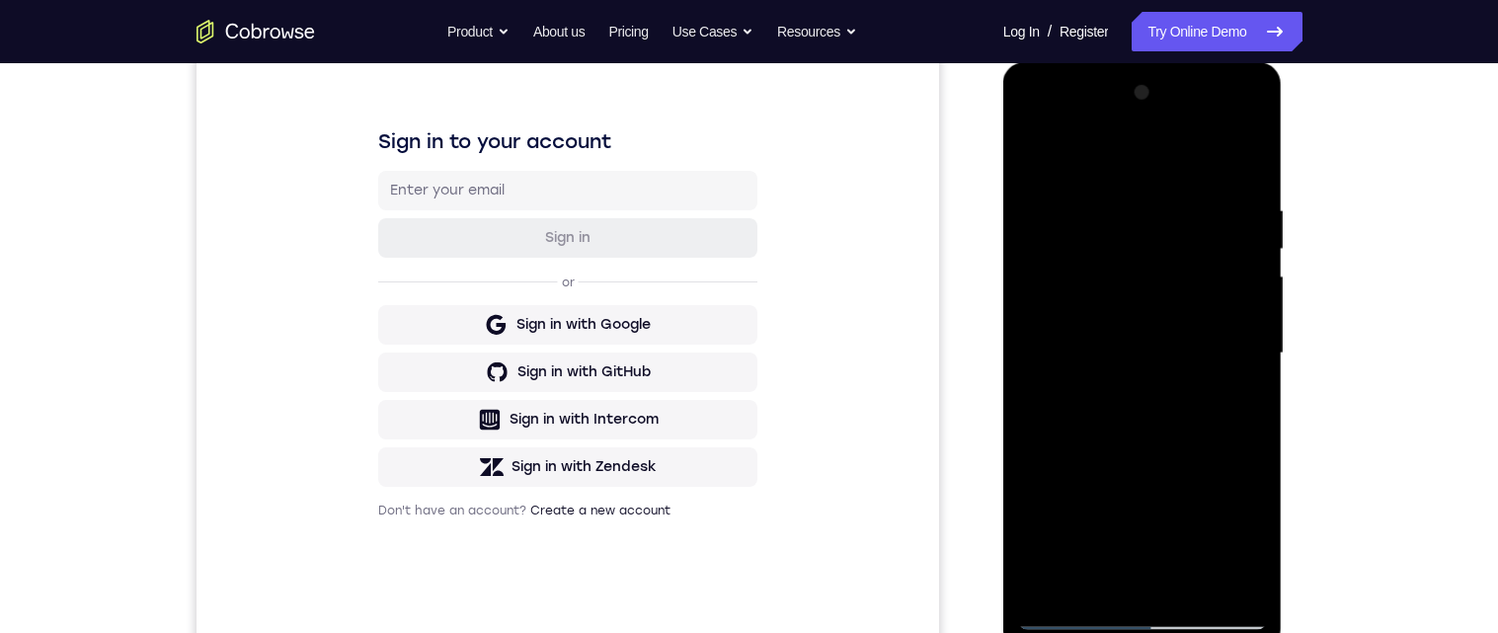
click at [1243, 169] on div at bounding box center [1142, 353] width 249 height 553
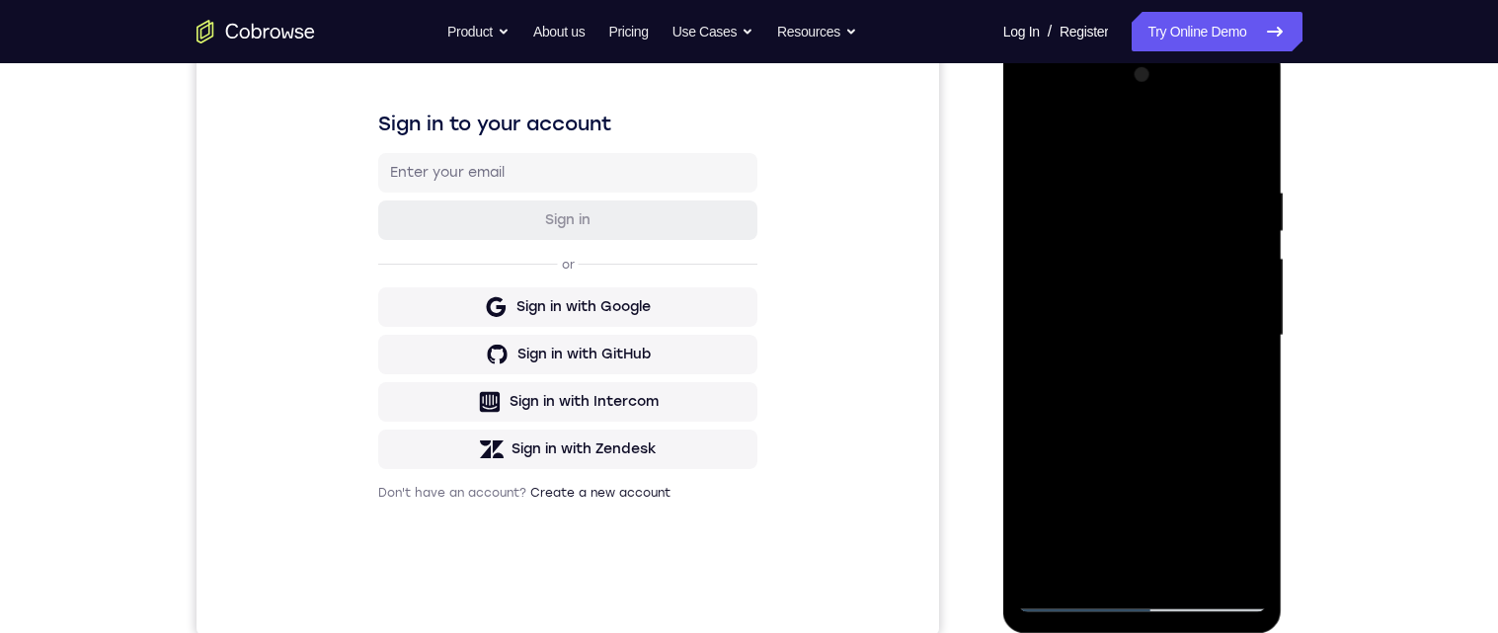
scroll to position [285, 0]
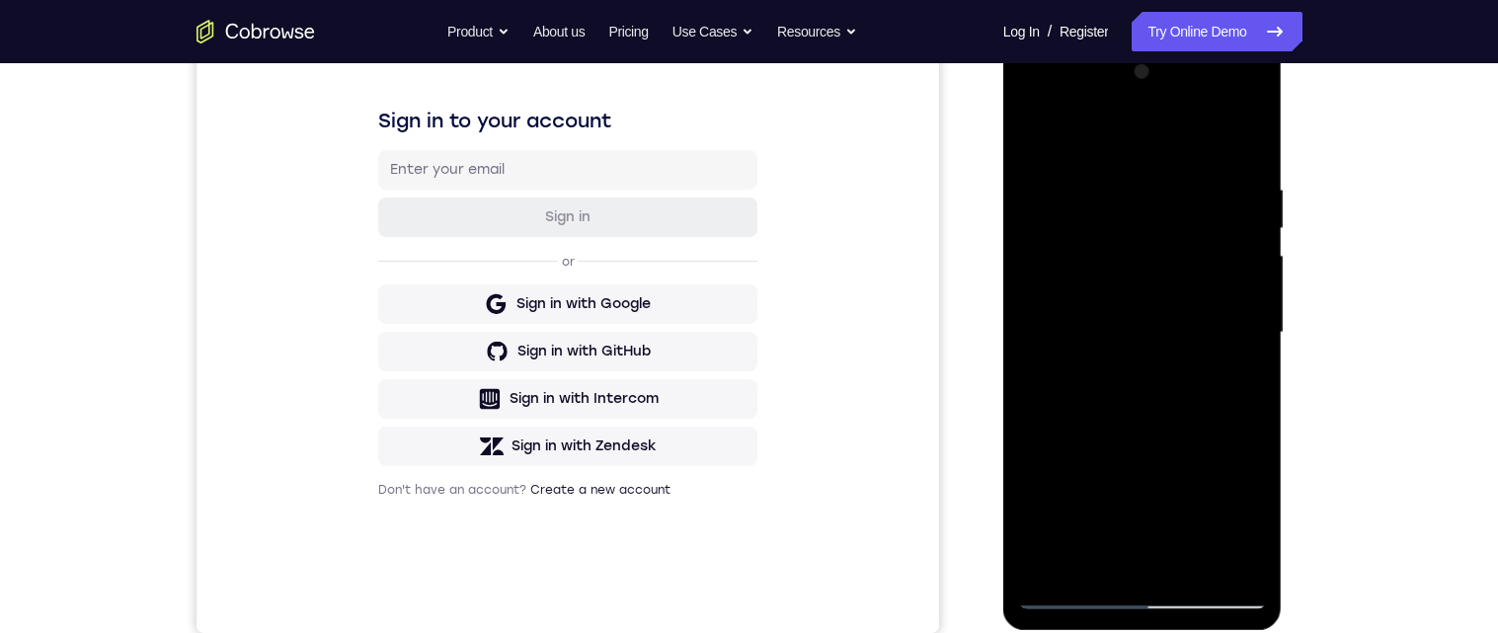
click at [1184, 568] on div at bounding box center [1142, 332] width 249 height 553
click at [1153, 438] on div at bounding box center [1142, 332] width 249 height 553
click at [1178, 478] on div at bounding box center [1142, 332] width 249 height 553
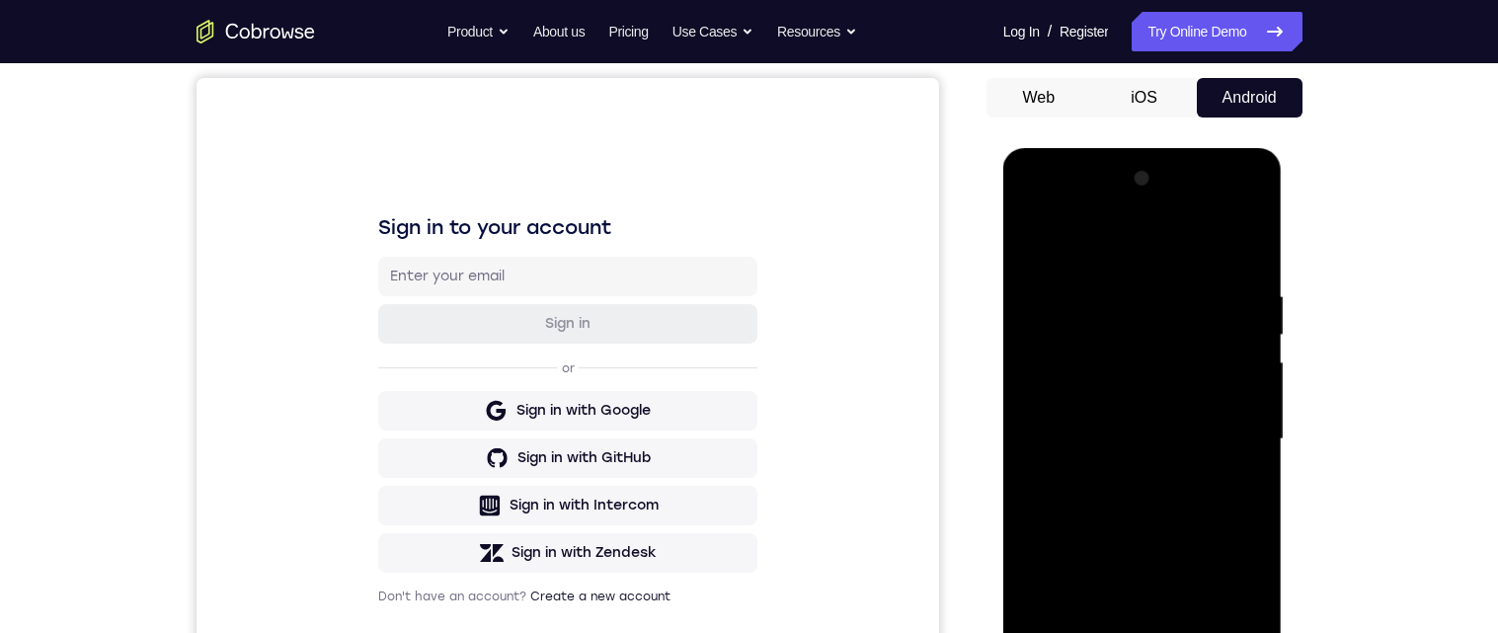
click at [1133, 241] on div at bounding box center [1142, 439] width 249 height 553
click at [1064, 252] on div at bounding box center [1142, 441] width 249 height 553
click at [1056, 303] on div at bounding box center [1142, 441] width 249 height 553
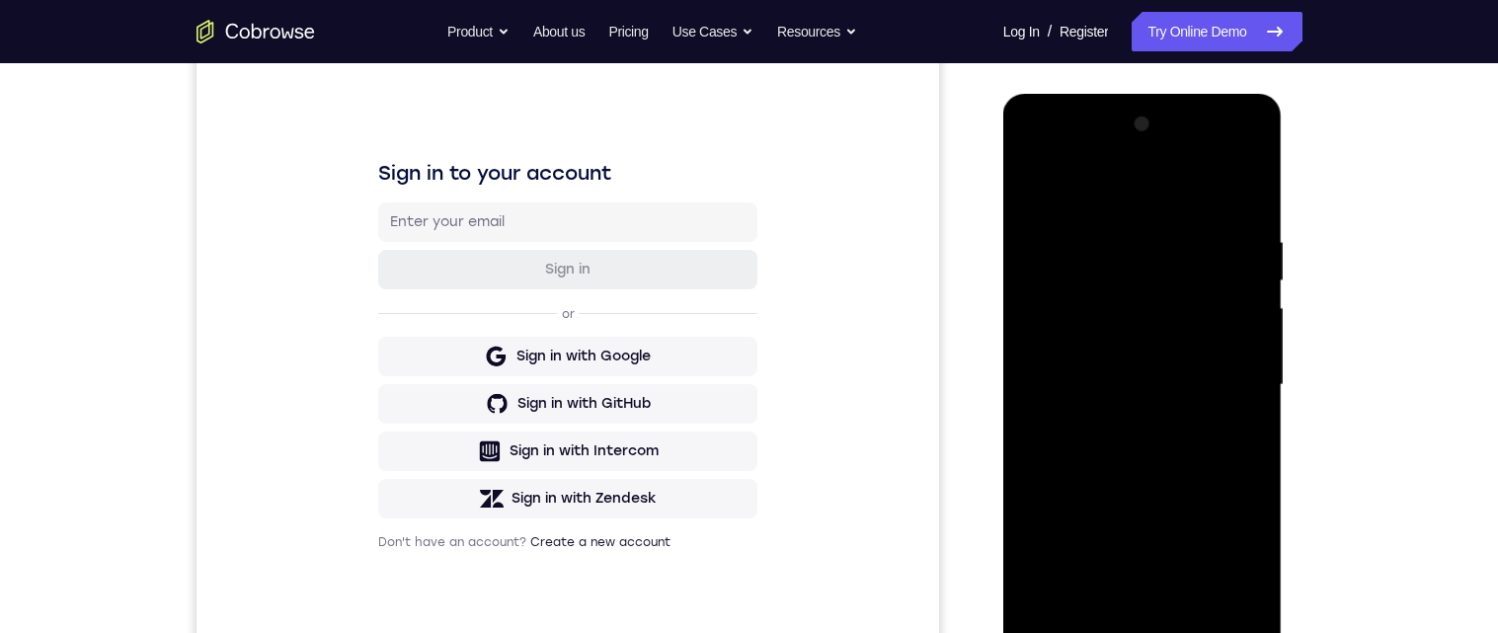
scroll to position [239, 0]
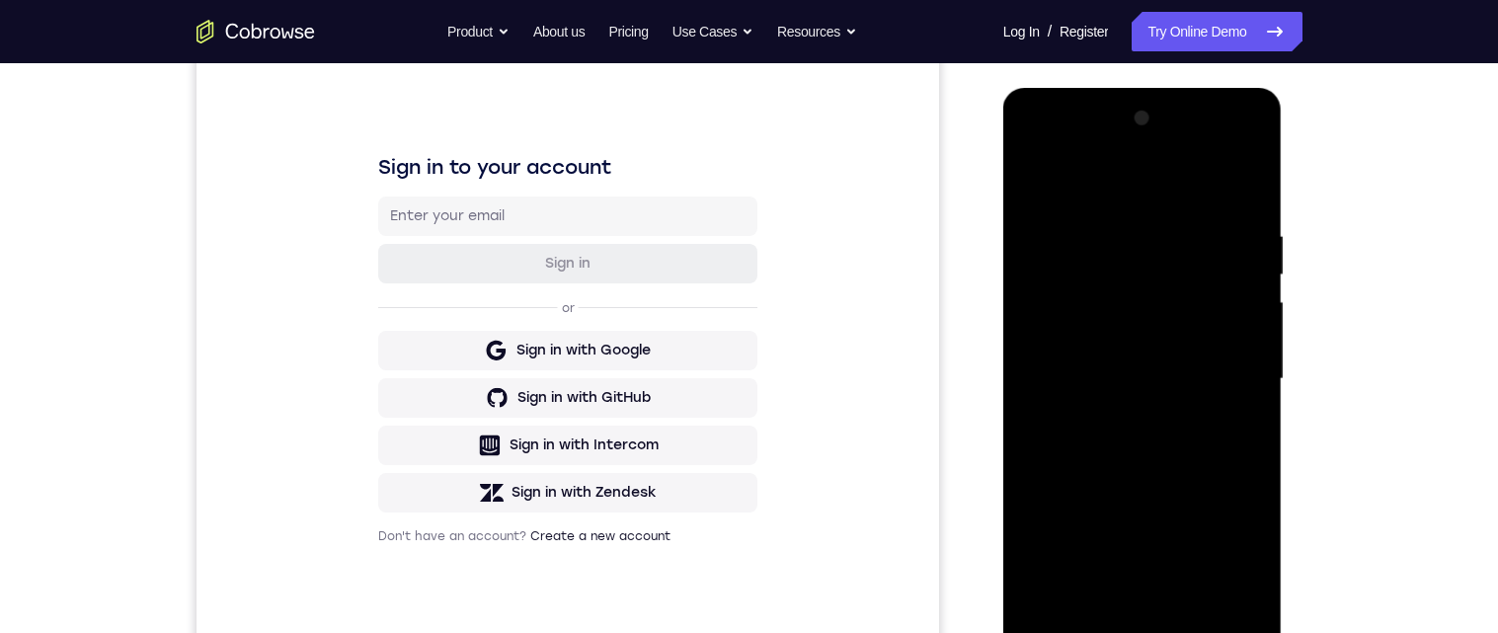
click at [1253, 406] on div at bounding box center [1142, 379] width 249 height 553
click at [1254, 406] on div at bounding box center [1142, 379] width 249 height 553
click at [1256, 415] on div at bounding box center [1142, 379] width 249 height 553
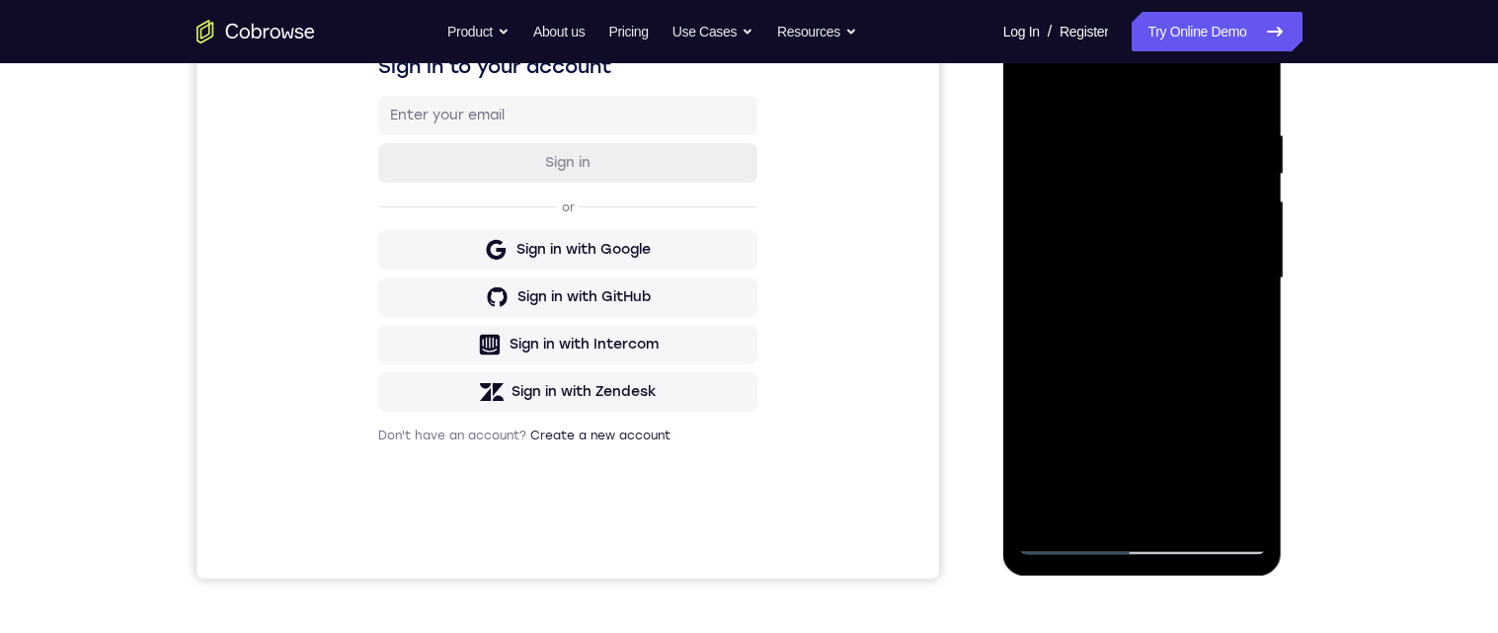
click at [1126, 514] on div at bounding box center [1142, 278] width 249 height 553
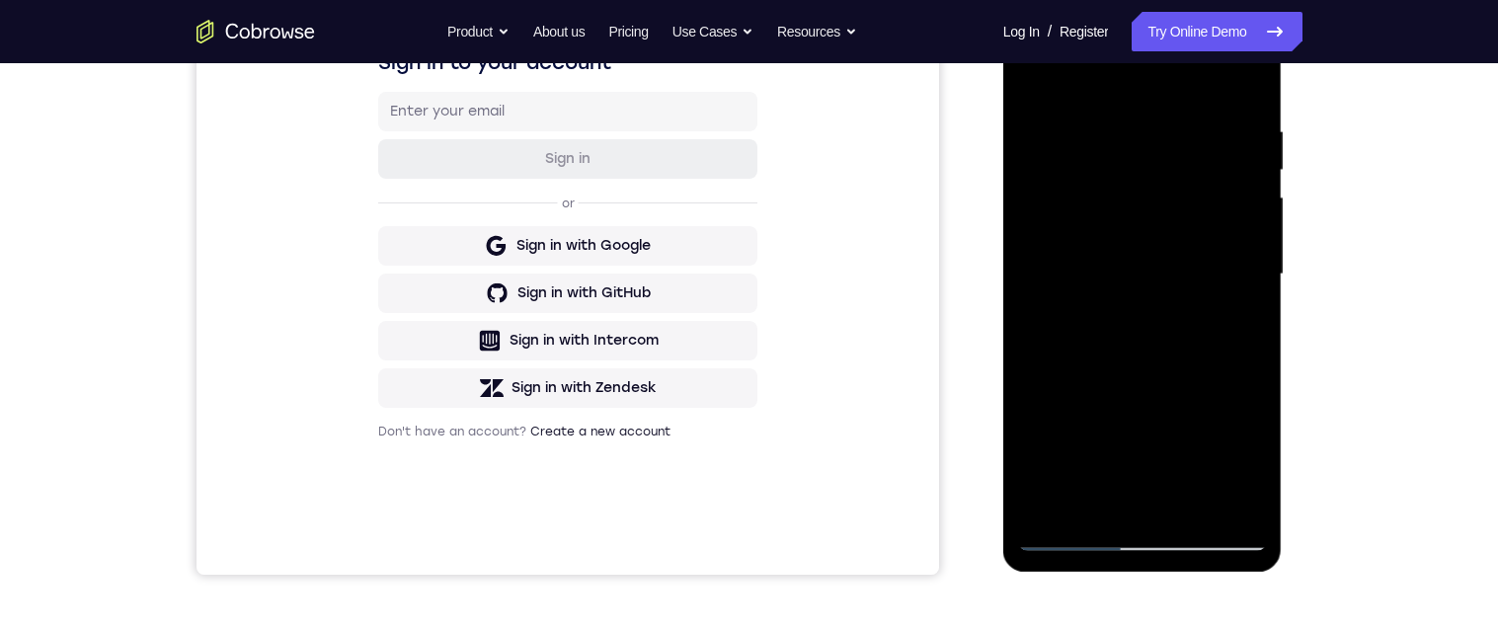
click at [1245, 308] on div at bounding box center [1142, 274] width 249 height 553
click at [1175, 508] on div at bounding box center [1142, 274] width 249 height 553
click at [1242, 505] on div at bounding box center [1142, 274] width 249 height 553
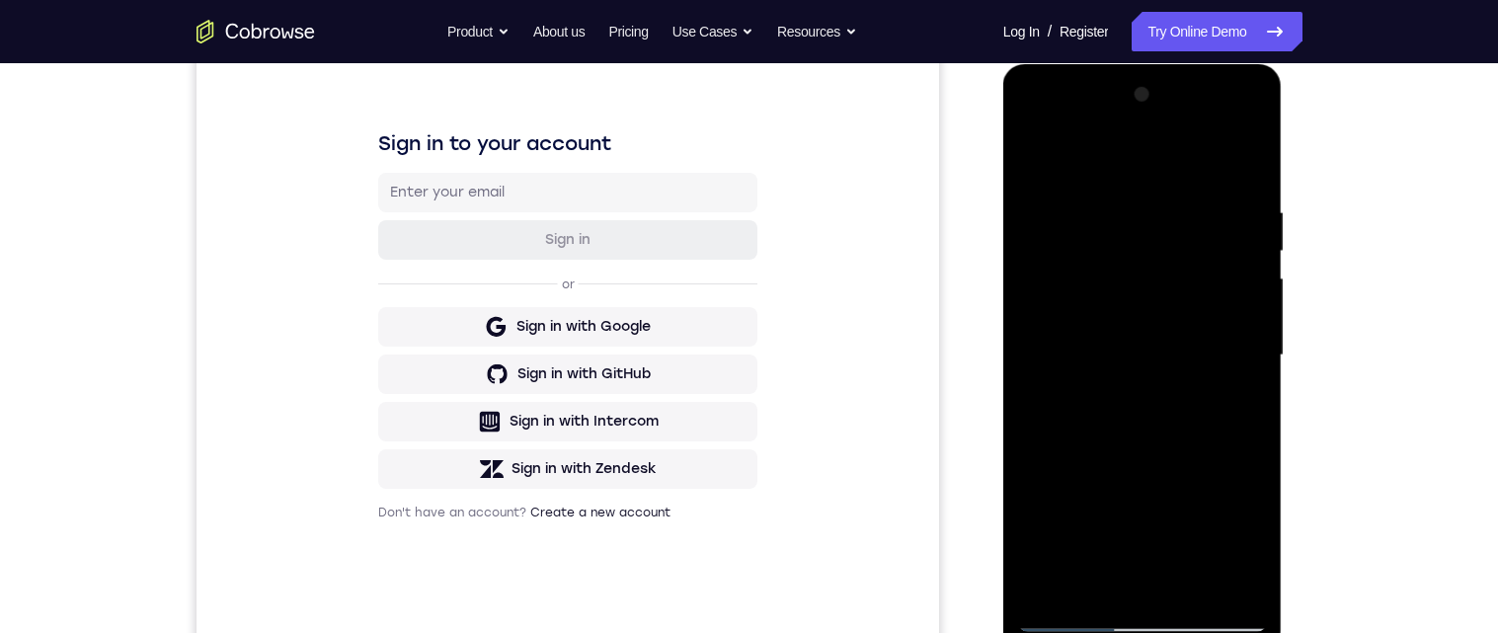
scroll to position [255, 0]
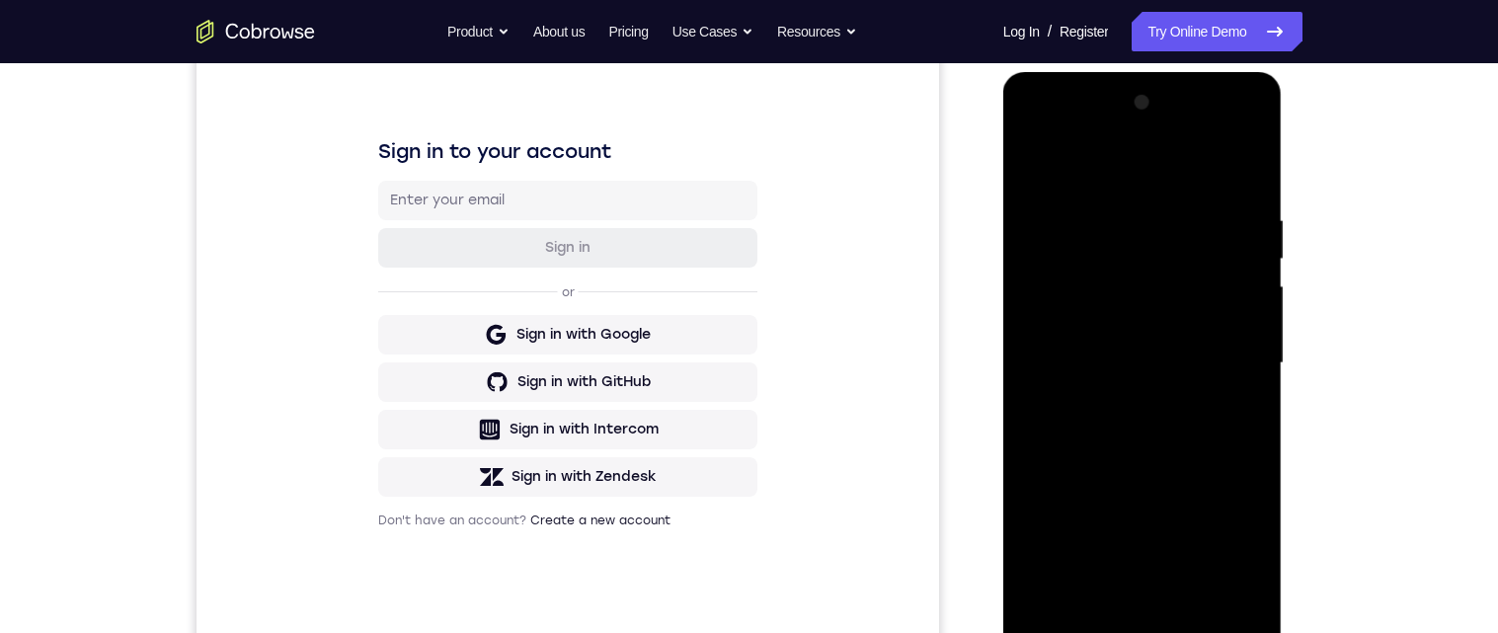
click at [1036, 167] on div at bounding box center [1142, 363] width 249 height 553
click at [1038, 177] on div at bounding box center [1142, 365] width 249 height 553
click at [1123, 229] on div at bounding box center [1142, 361] width 249 height 553
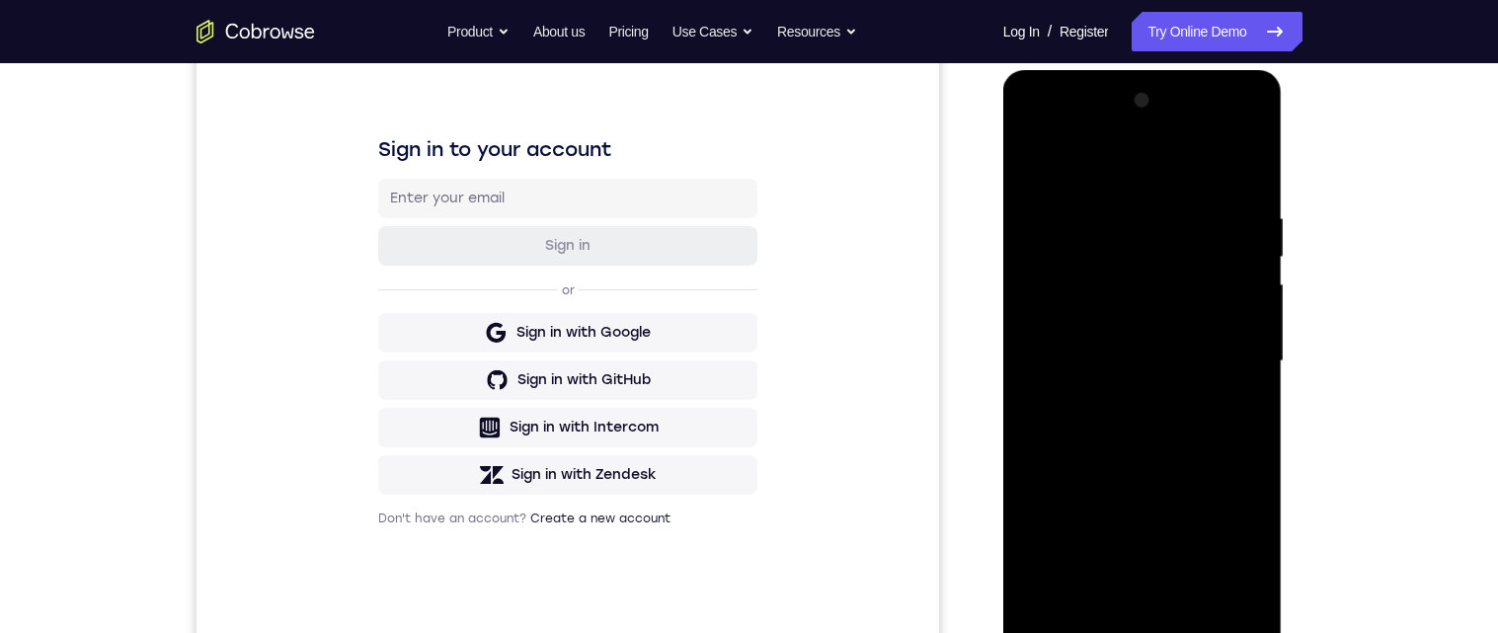
scroll to position [261, 0]
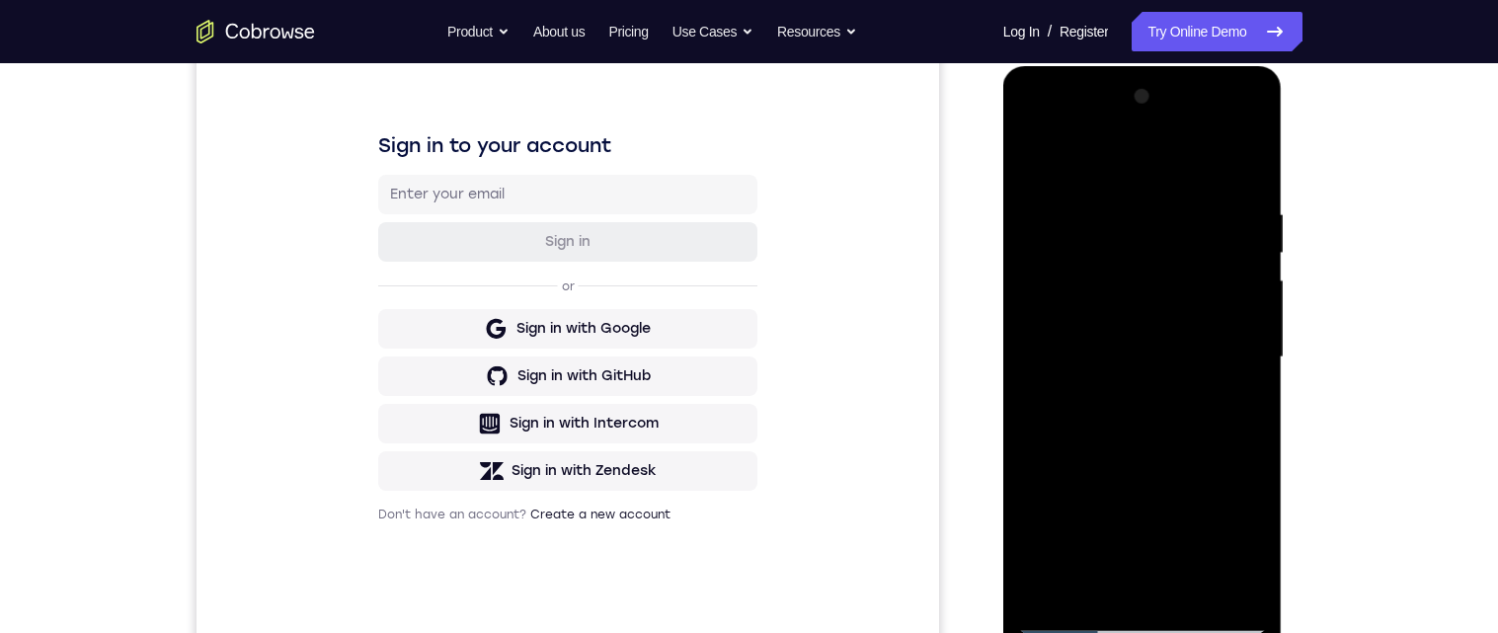
click at [1167, 383] on div at bounding box center [1142, 357] width 249 height 553
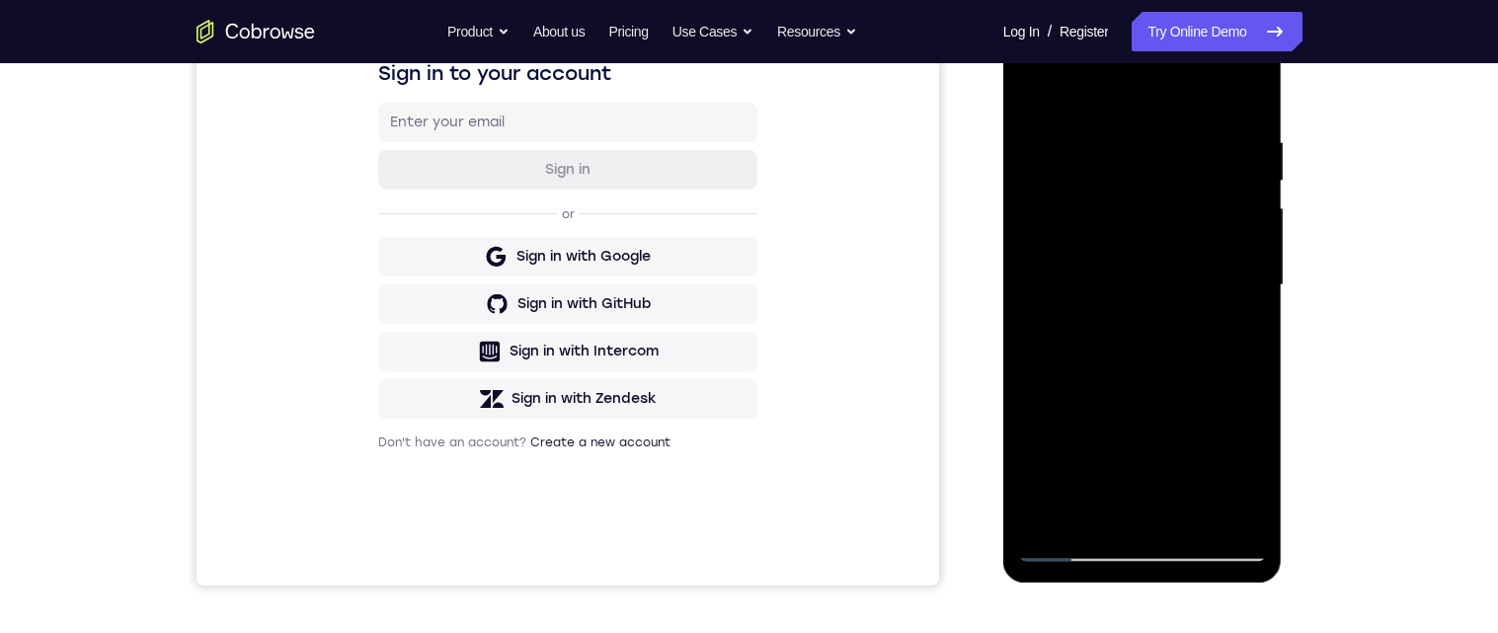
scroll to position [302, 0]
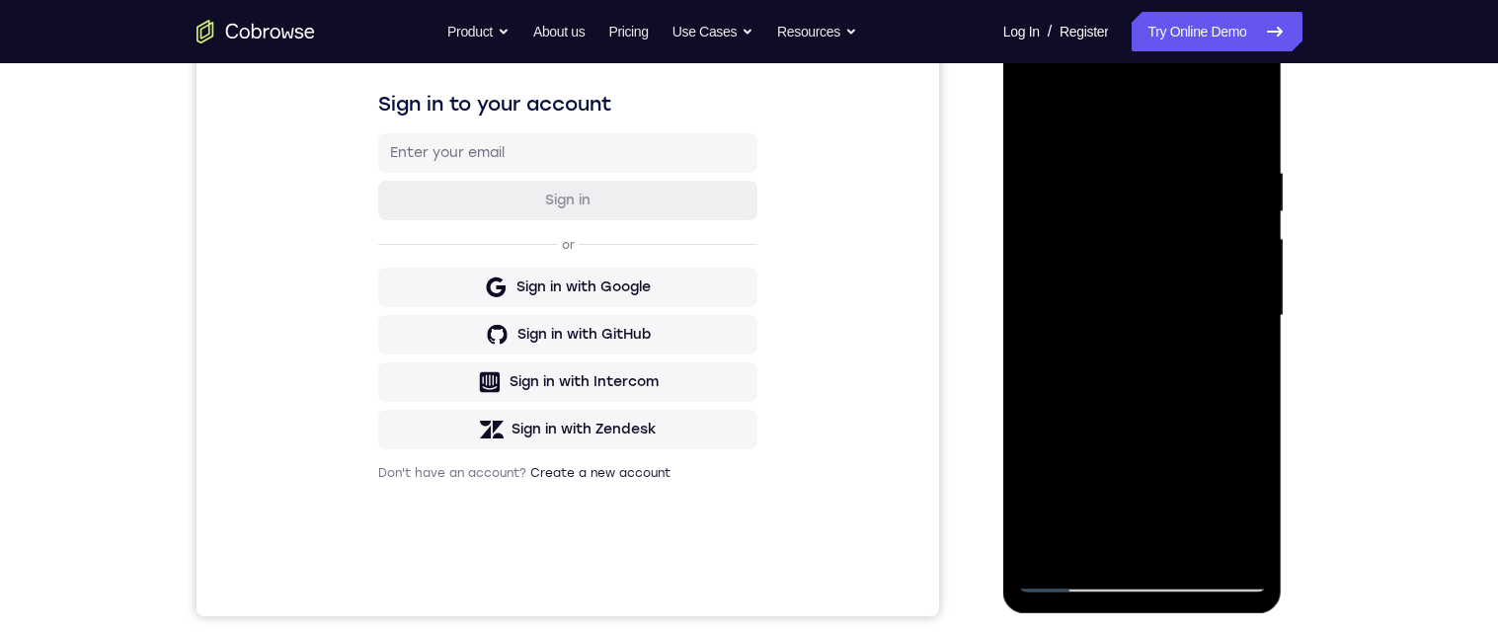
click at [1045, 112] on div at bounding box center [1142, 315] width 249 height 553
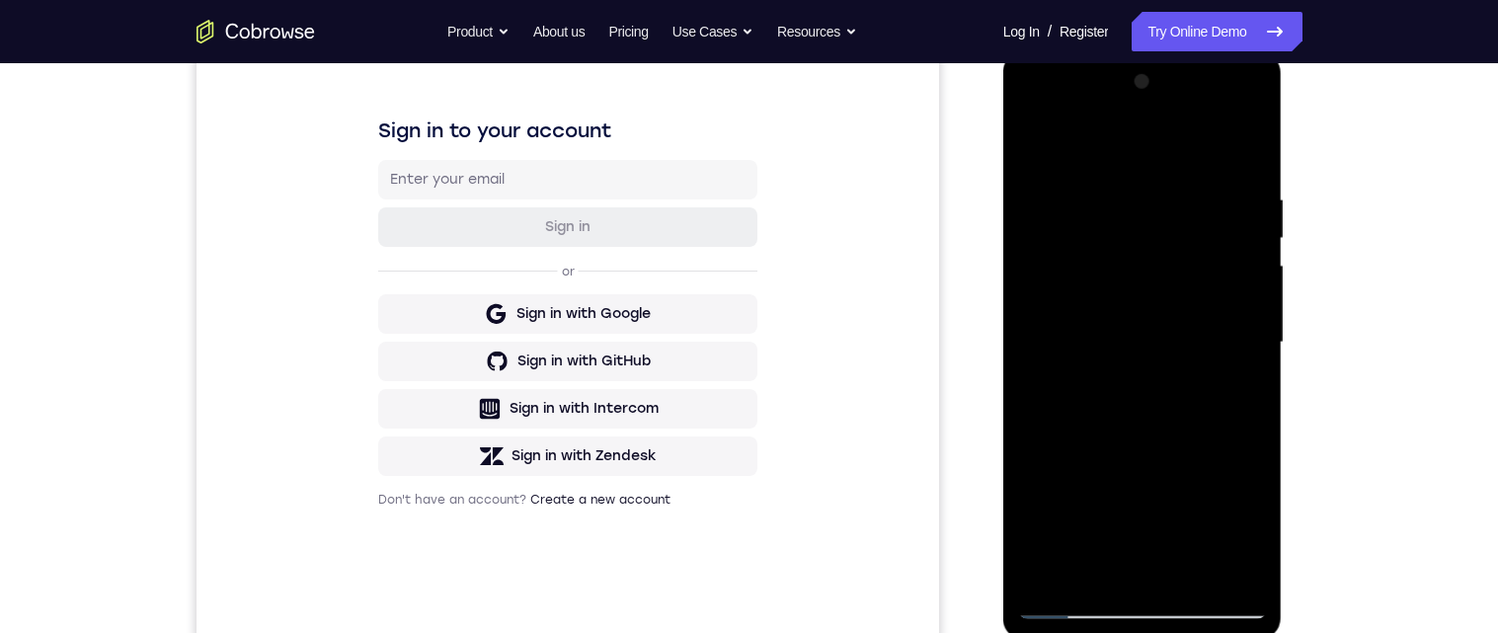
click at [1046, 146] on div at bounding box center [1142, 342] width 249 height 553
click at [1255, 272] on div at bounding box center [1142, 342] width 249 height 553
click at [1262, 268] on div at bounding box center [1142, 342] width 249 height 553
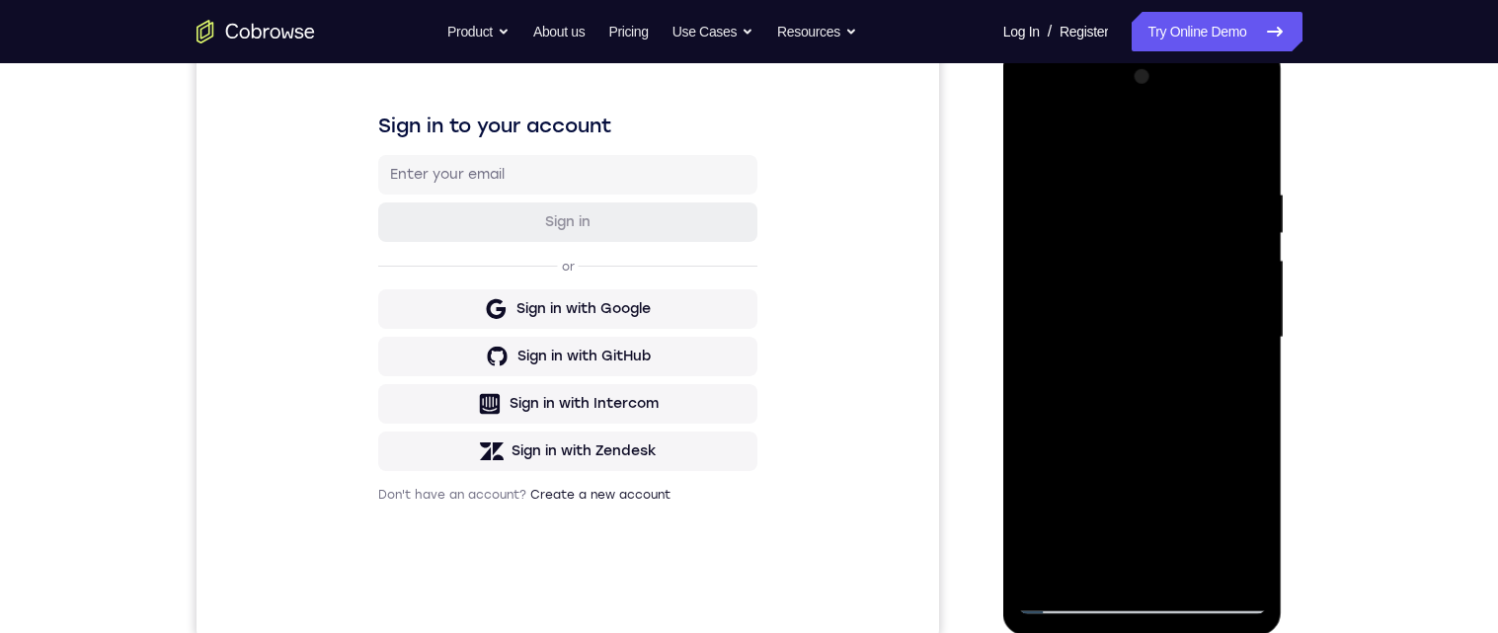
click at [1260, 263] on div at bounding box center [1142, 337] width 249 height 553
click at [1262, 260] on div at bounding box center [1142, 337] width 249 height 553
click at [1253, 264] on div at bounding box center [1142, 335] width 249 height 553
click at [1254, 263] on div at bounding box center [1142, 335] width 249 height 553
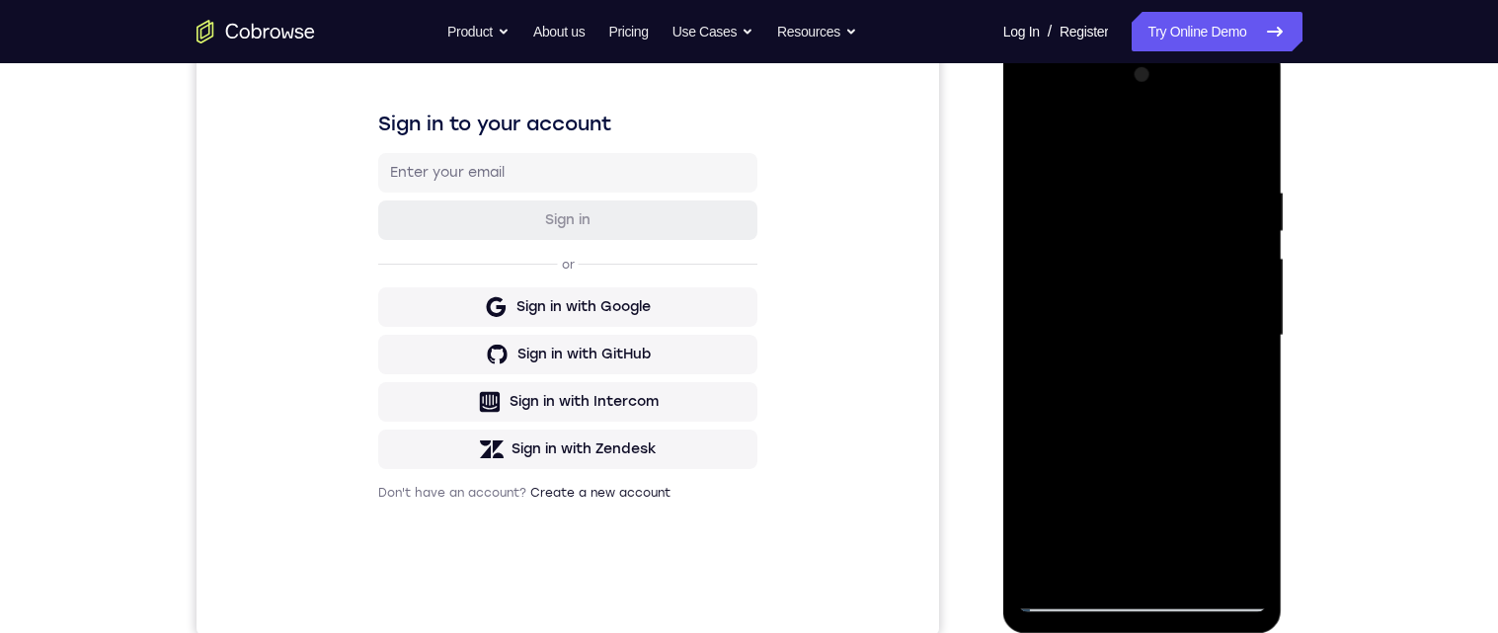
click at [1039, 259] on div at bounding box center [1142, 335] width 249 height 553
click at [1038, 261] on div at bounding box center [1142, 335] width 249 height 553
click at [1035, 264] on div at bounding box center [1142, 335] width 249 height 553
click at [1035, 263] on div at bounding box center [1142, 335] width 249 height 553
click at [1035, 264] on div at bounding box center [1142, 335] width 249 height 553
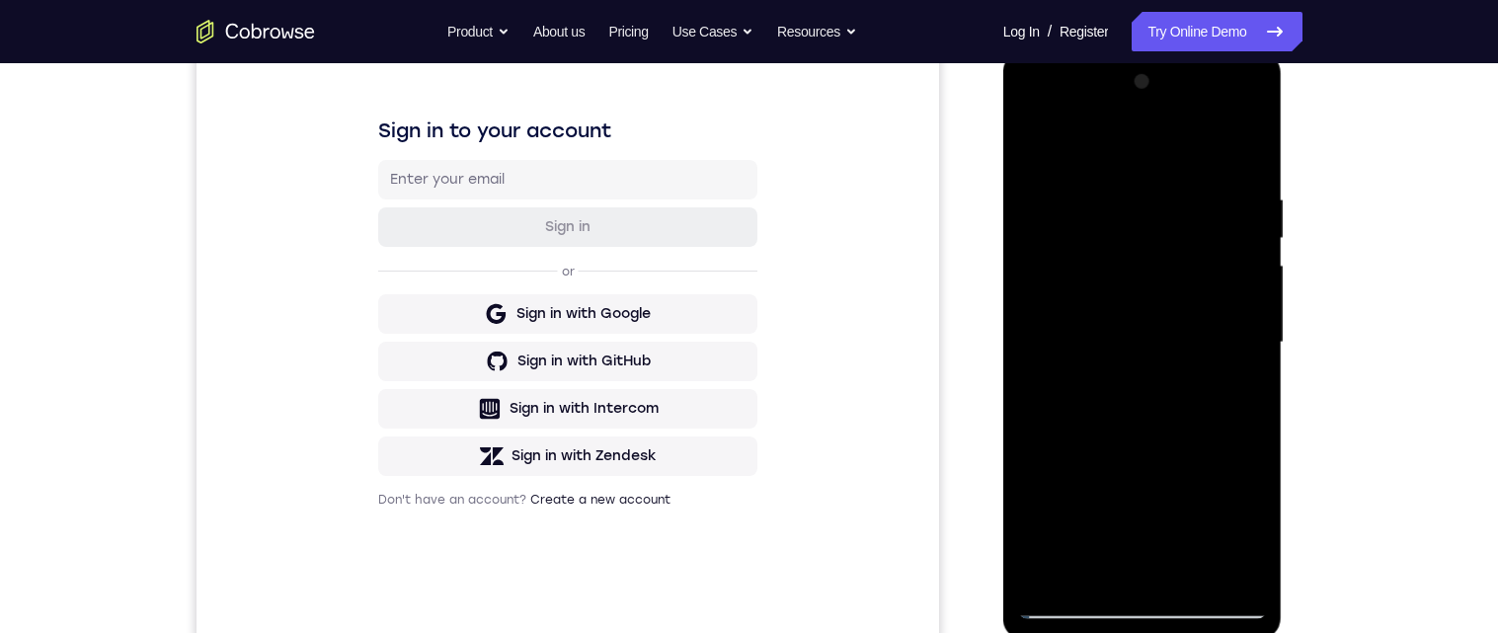
scroll to position [278, 0]
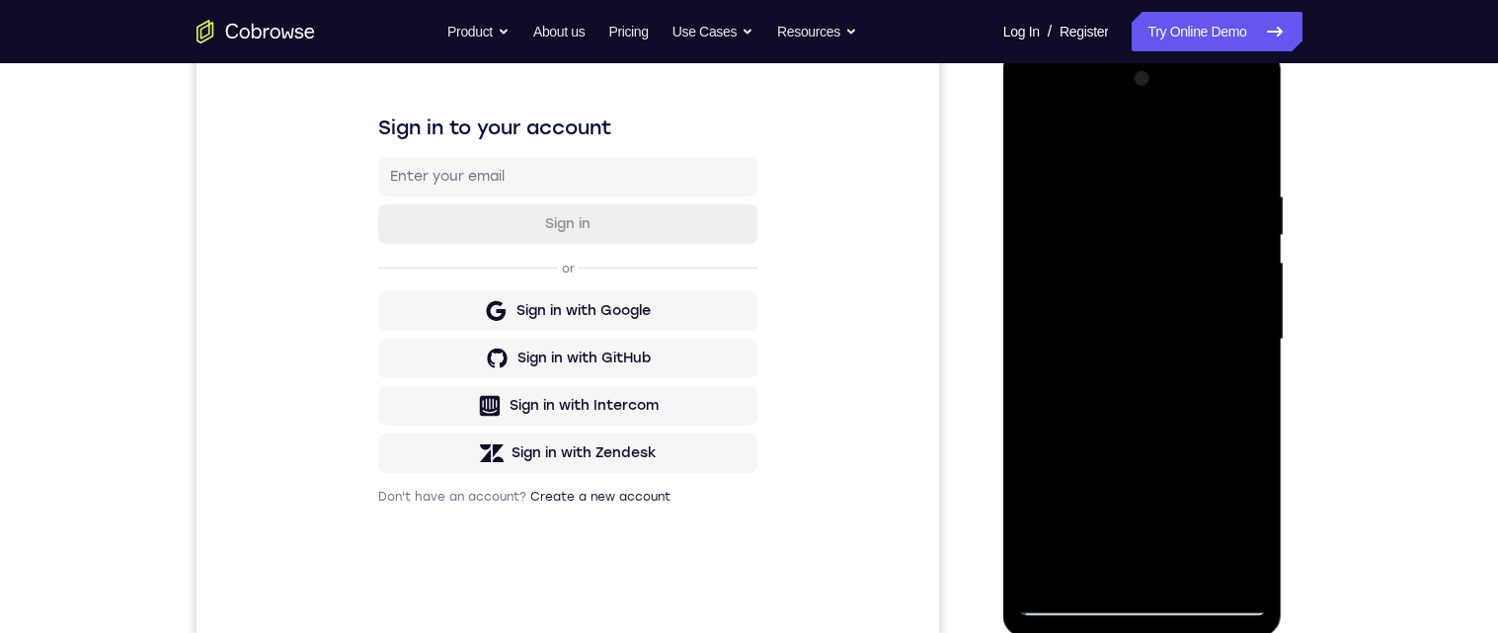
click at [1029, 268] on div at bounding box center [1142, 339] width 249 height 553
click at [1255, 265] on div at bounding box center [1142, 339] width 249 height 553
